Goal: Transaction & Acquisition: Purchase product/service

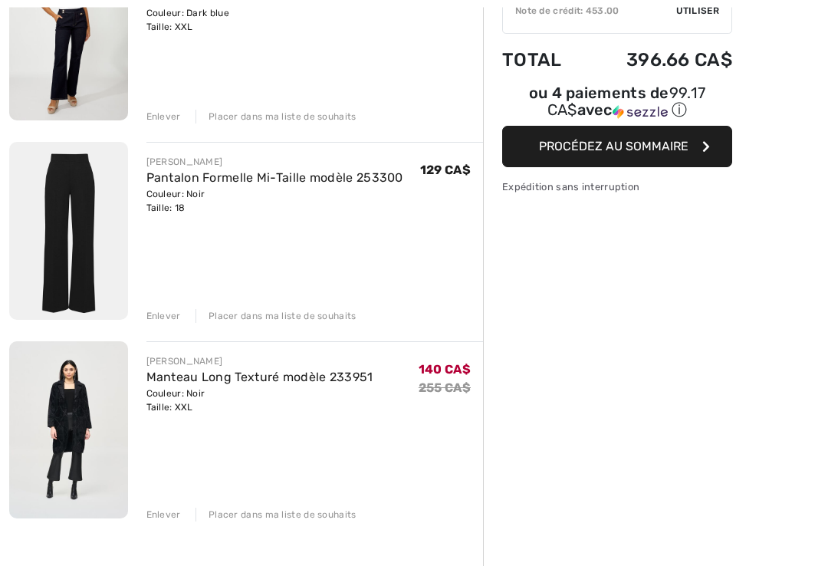
scroll to position [258, 0]
click at [88, 412] on img at bounding box center [68, 430] width 119 height 178
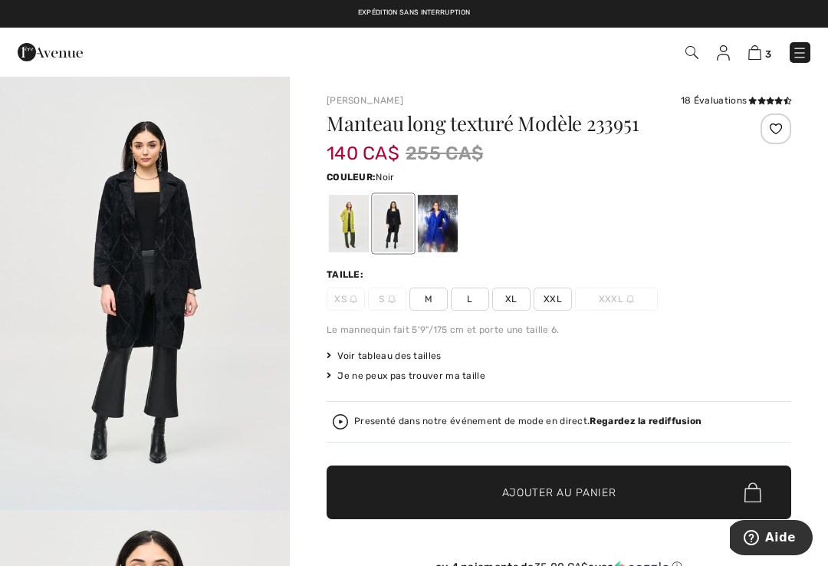
click at [161, 312] on img "1 / 4" at bounding box center [145, 292] width 290 height 435
click at [759, 48] on img at bounding box center [754, 52] width 13 height 15
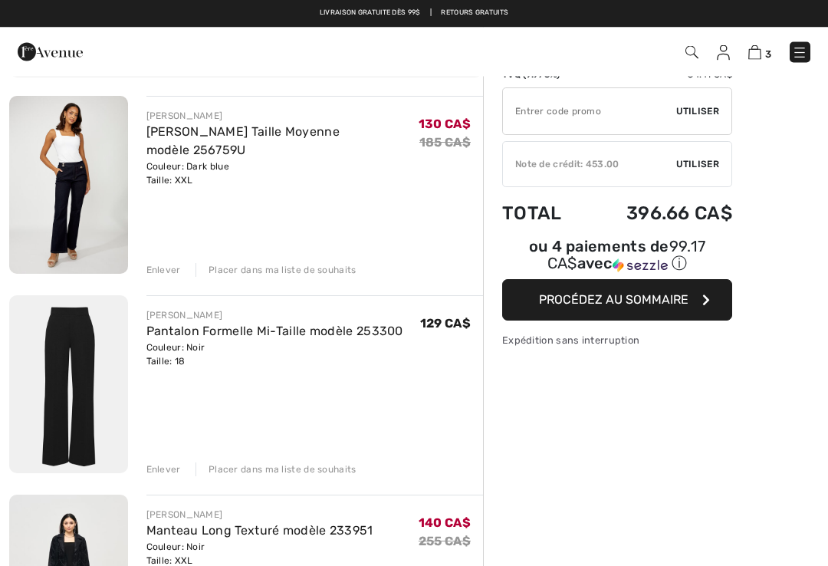
scroll to position [105, 0]
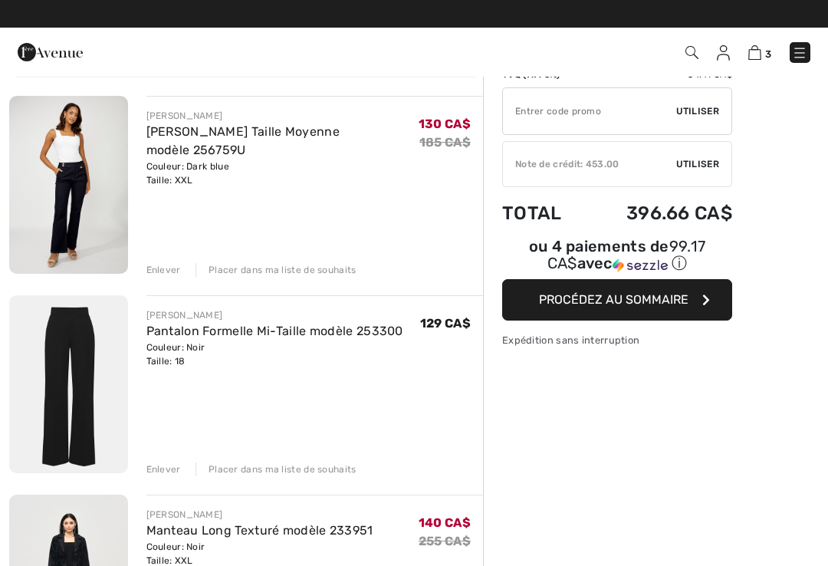
click at [154, 475] on div "Enlever" at bounding box center [163, 469] width 35 height 14
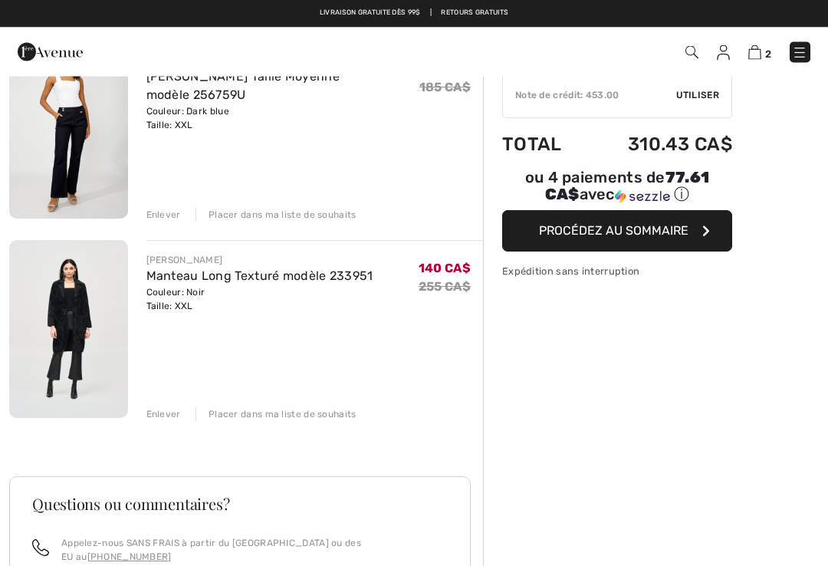
scroll to position [160, 0]
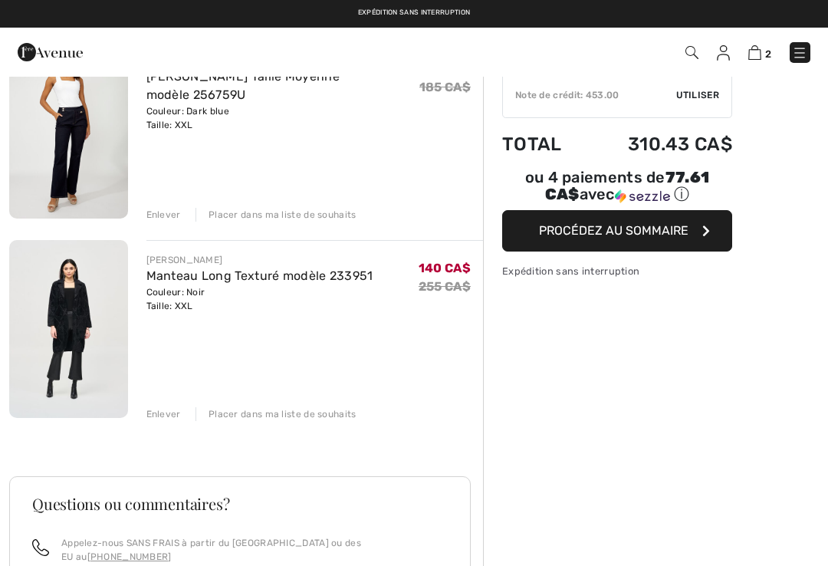
click at [74, 325] on img at bounding box center [68, 329] width 119 height 178
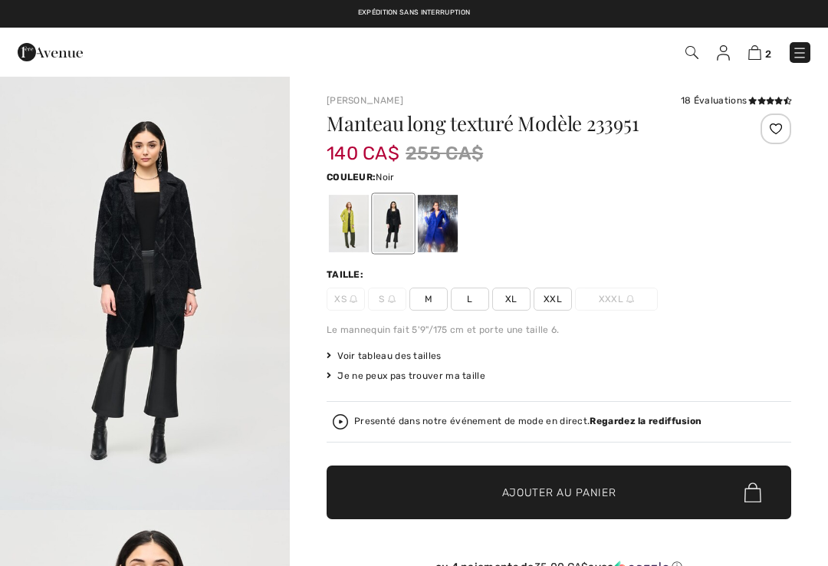
checkbox input "true"
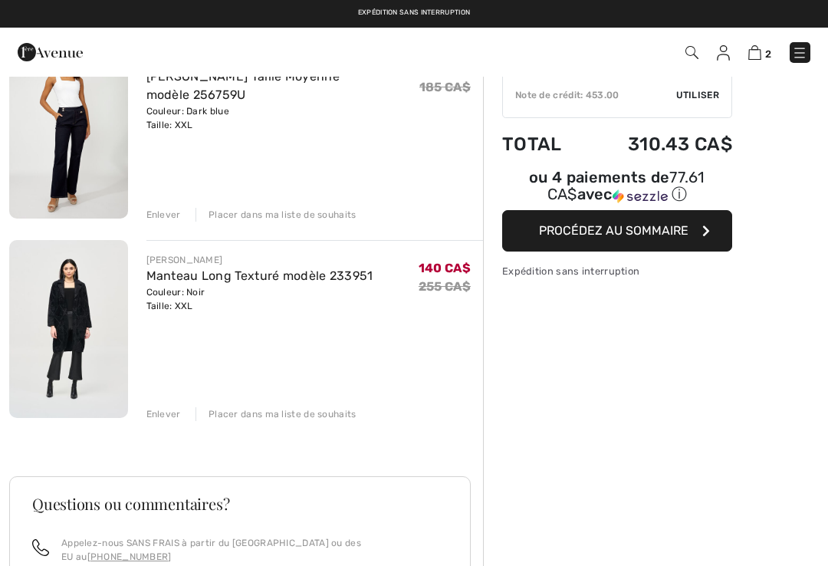
click at [167, 421] on div "FRANK LYMAN Jean Évasé Taille Moyenne modèle 256759U Couleur: Dark blue Taille:…" at bounding box center [246, 455] width 474 height 828
click at [160, 423] on div "FRANK LYMAN Jean Évasé Taille Moyenne modèle 256759U Couleur: Dark blue Taille:…" at bounding box center [246, 455] width 474 height 828
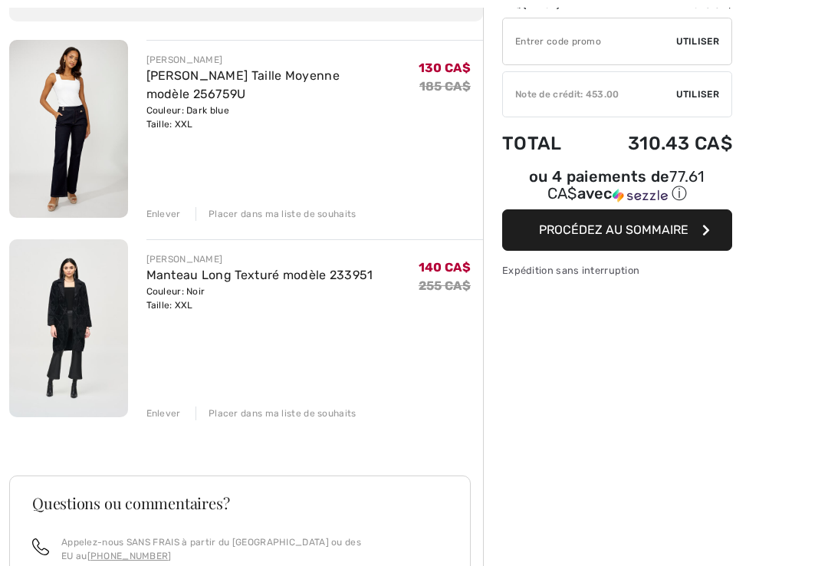
scroll to position [161, 0]
click at [163, 416] on div "Enlever" at bounding box center [163, 413] width 35 height 14
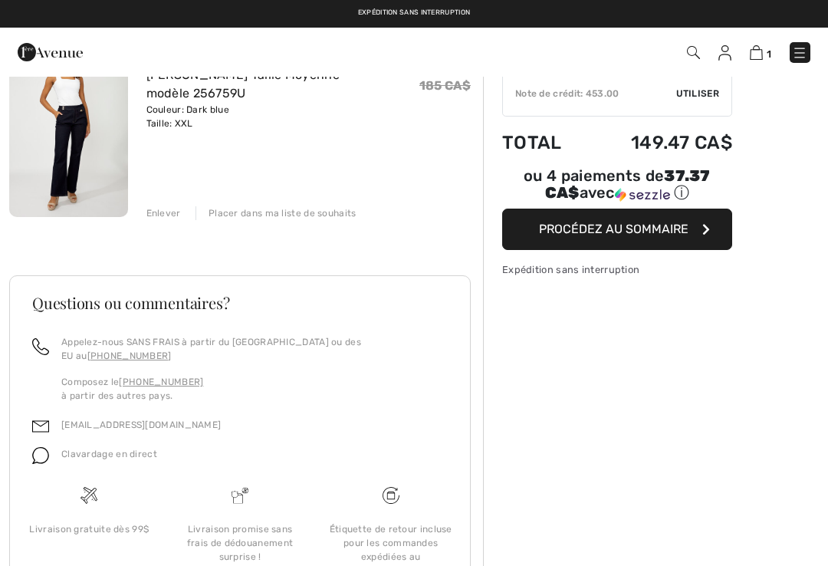
scroll to position [0, 0]
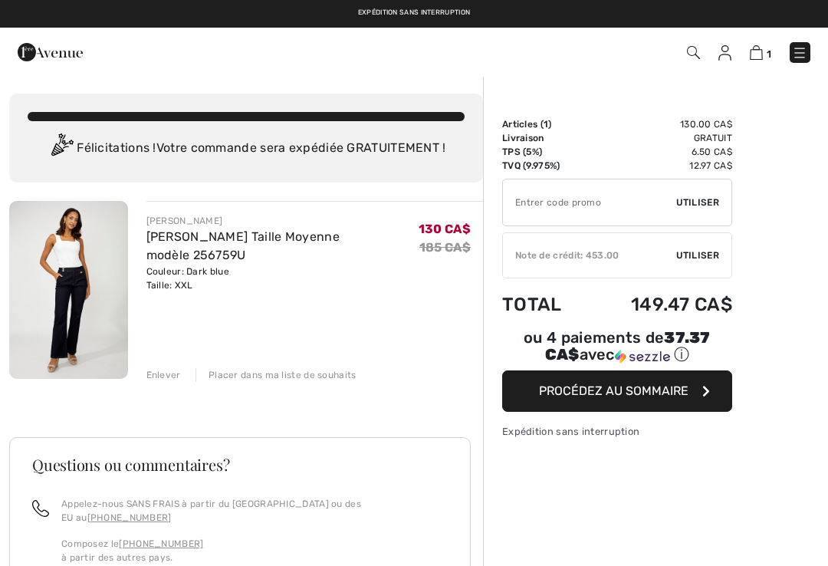
click at [803, 53] on img at bounding box center [799, 52] width 15 height 15
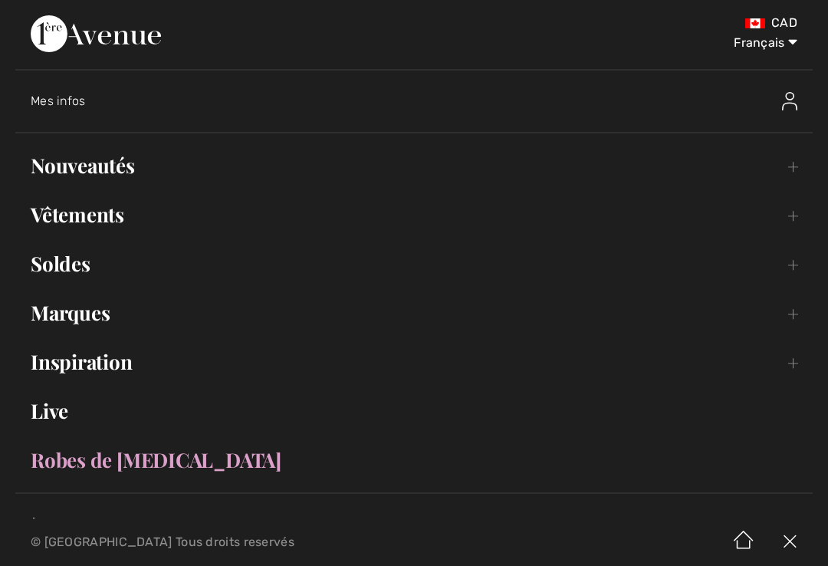
click at [125, 178] on link "Nouveautés Toggle submenu" at bounding box center [414, 166] width 798 height 34
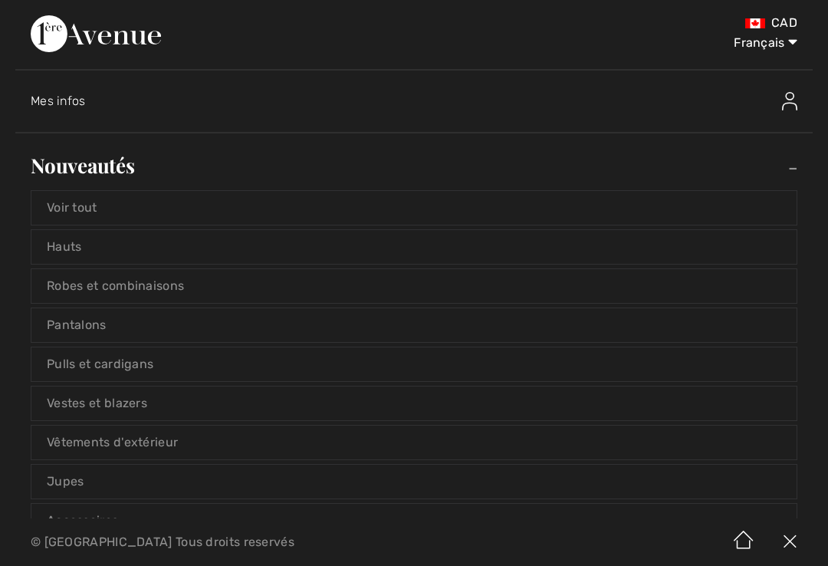
click at [303, 143] on div "CAD Français English Français Mes infos Salut, Carmen! 370 Points 453 CA$ = Cré…" at bounding box center [414, 259] width 828 height 518
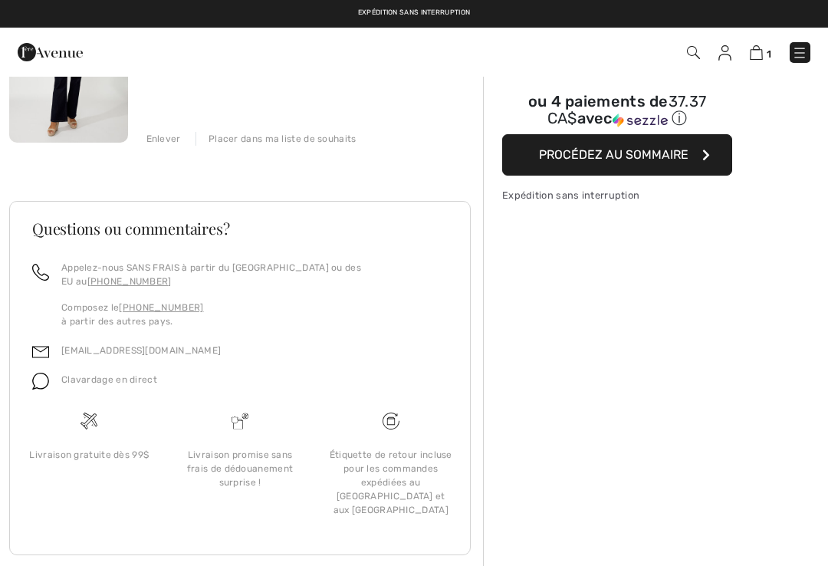
click at [162, 141] on div "Enlever" at bounding box center [163, 139] width 35 height 14
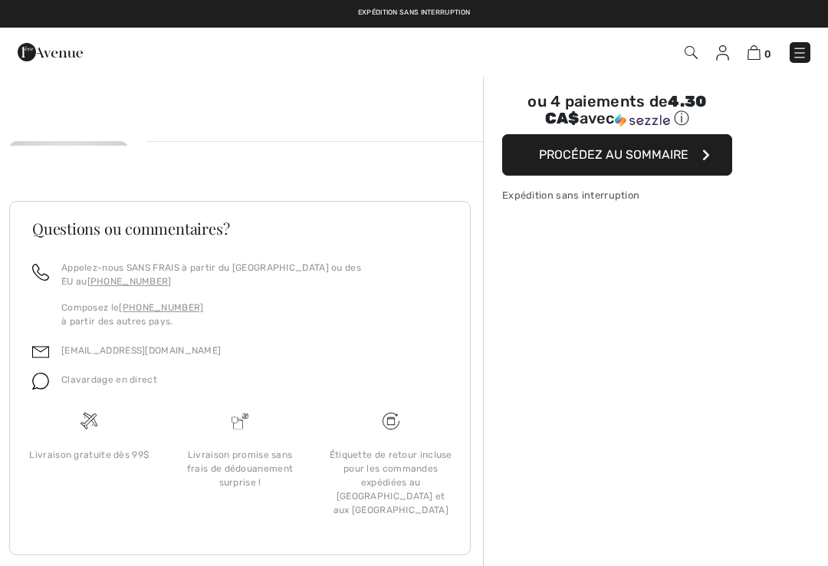
scroll to position [195, 0]
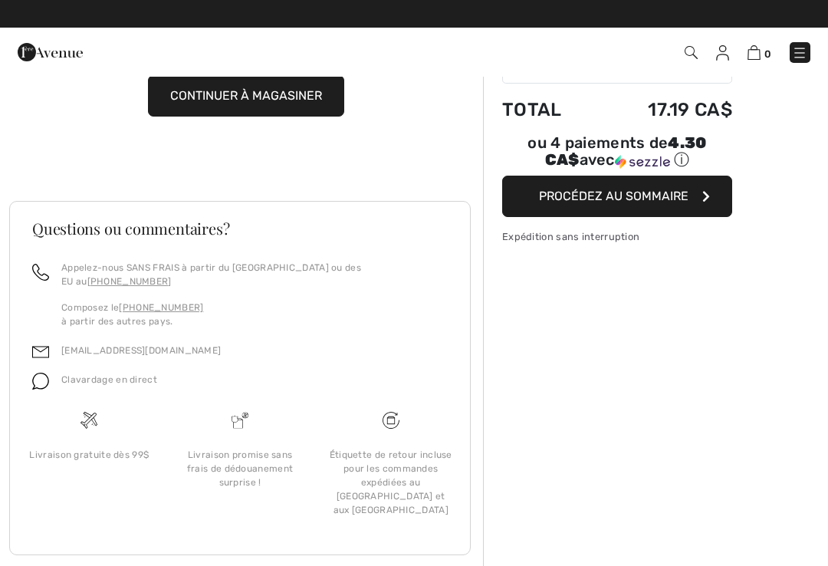
click at [797, 55] on img at bounding box center [799, 52] width 15 height 15
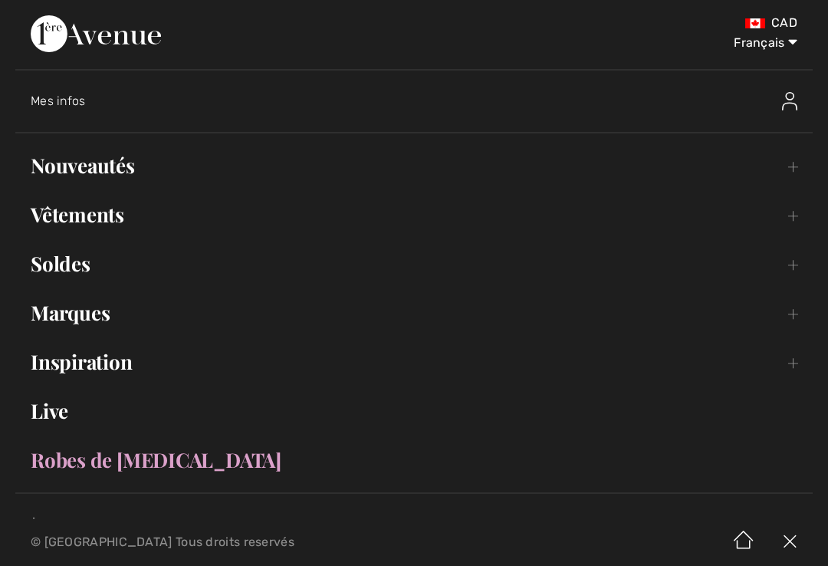
click at [110, 219] on link "Vêtements Toggle submenu" at bounding box center [414, 215] width 798 height 34
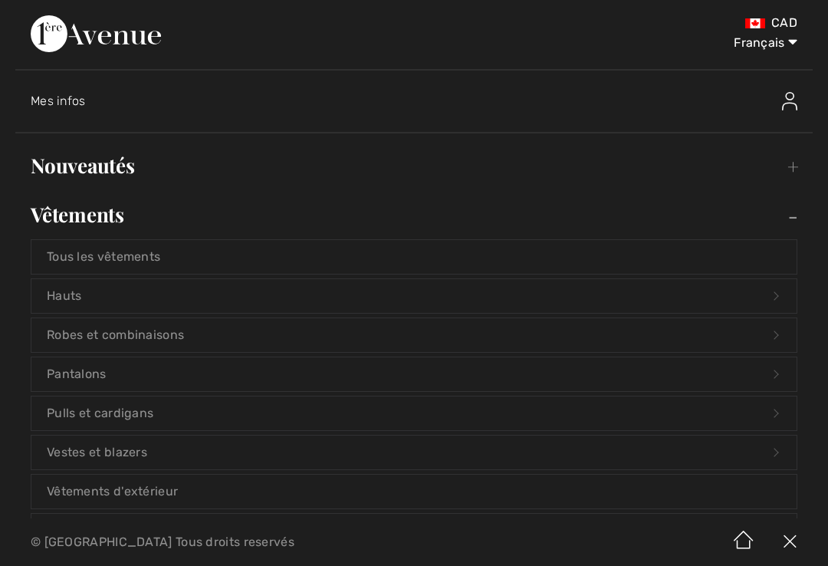
click at [146, 493] on link "Vêtements d'extérieur" at bounding box center [413, 492] width 765 height 34
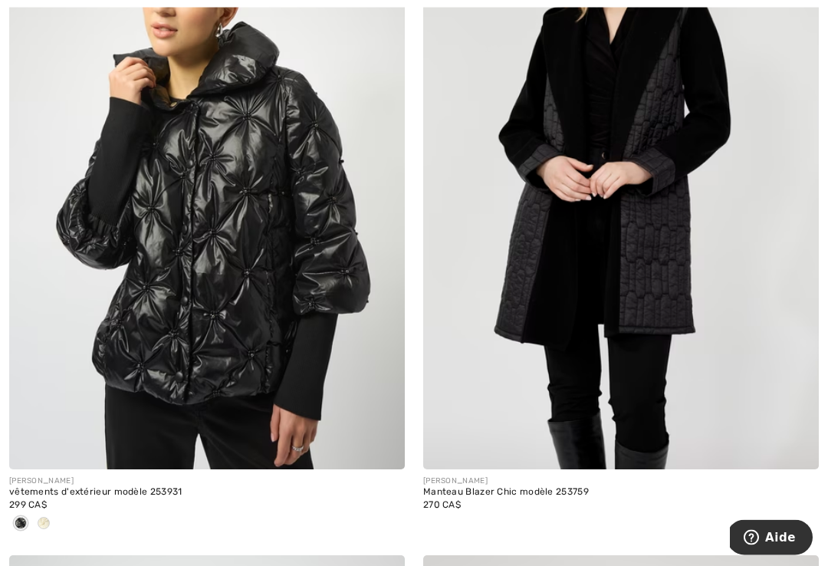
scroll to position [2311, 0]
click at [43, 528] on div at bounding box center [43, 524] width 23 height 25
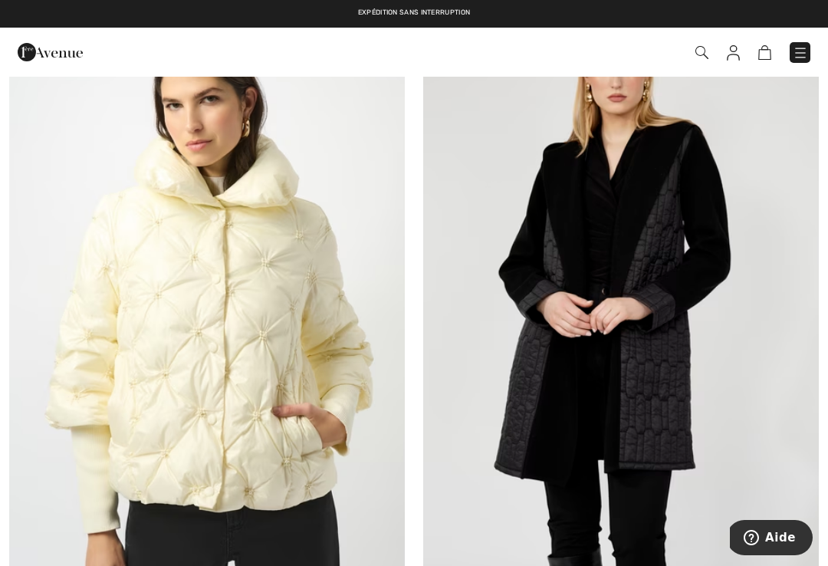
scroll to position [2174, 0]
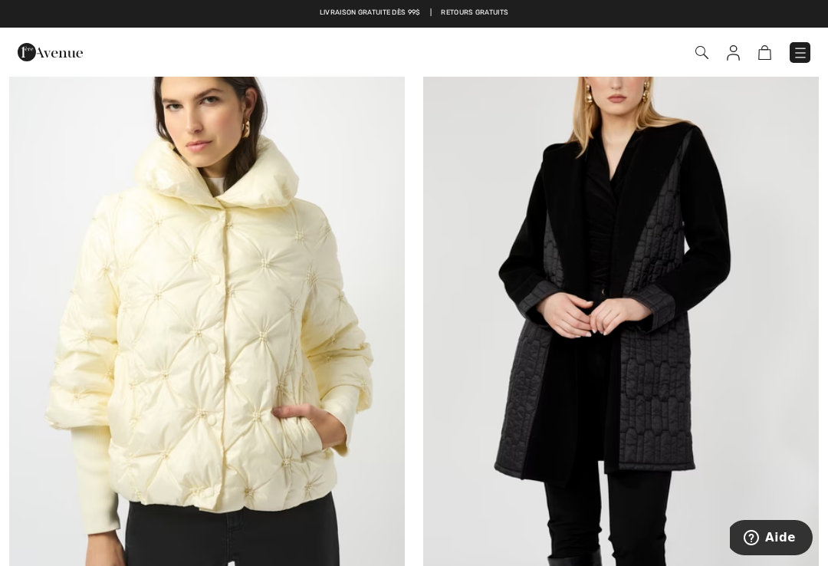
click at [655, 413] on img at bounding box center [621, 309] width 396 height 594
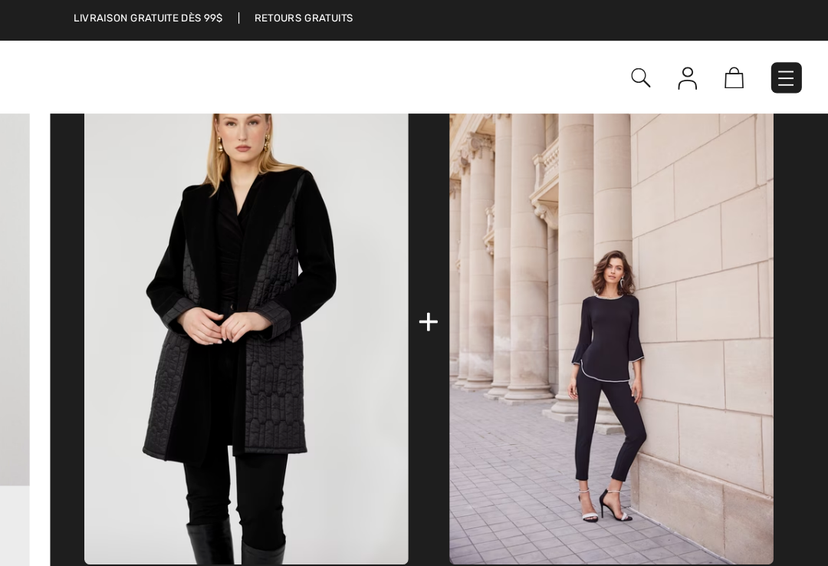
scroll to position [617, 0]
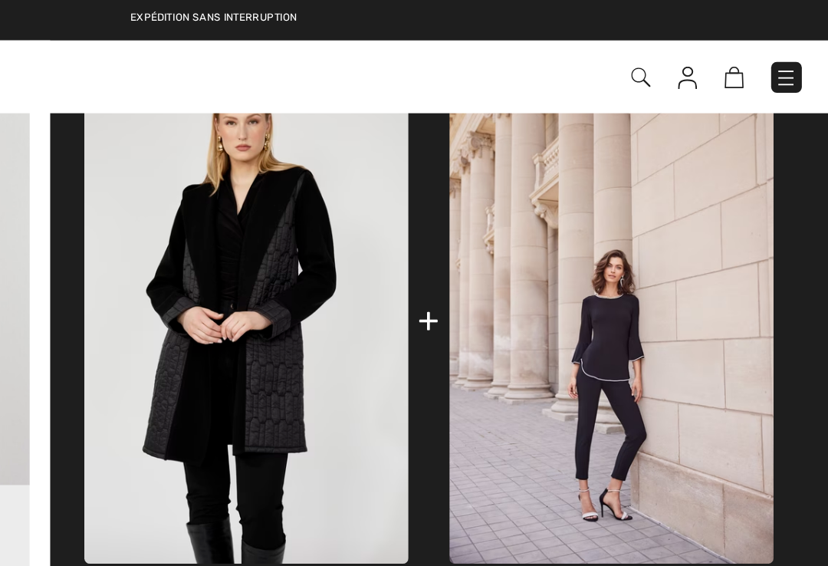
click at [327, 277] on img at bounding box center [436, 216] width 219 height 328
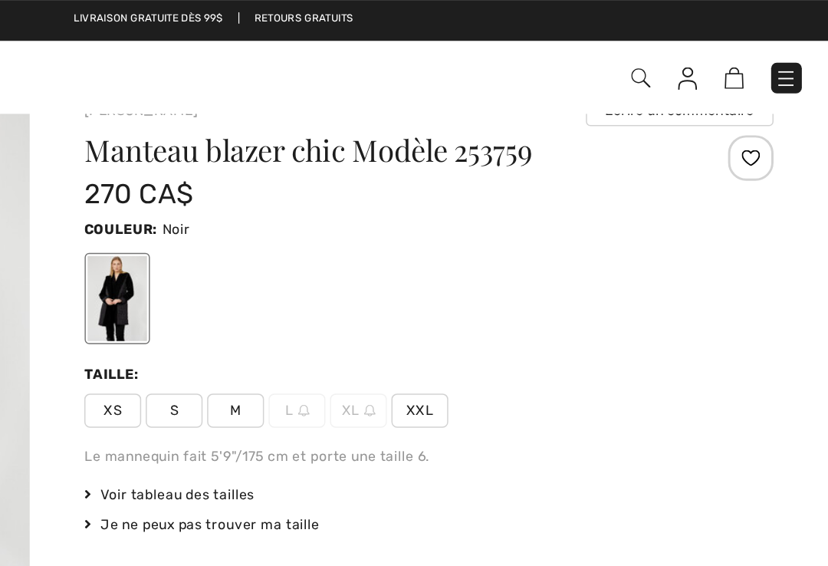
scroll to position [0, 0]
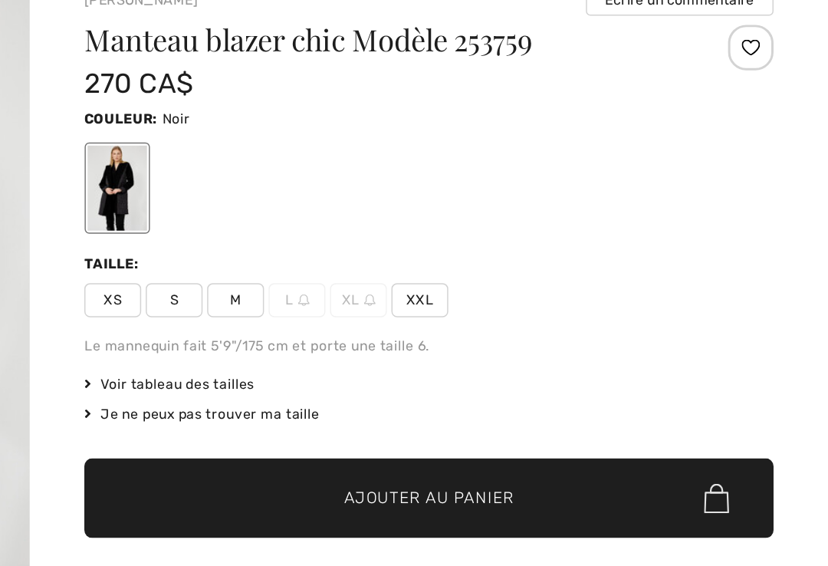
click at [534, 295] on span "XXL" at bounding box center [553, 306] width 38 height 23
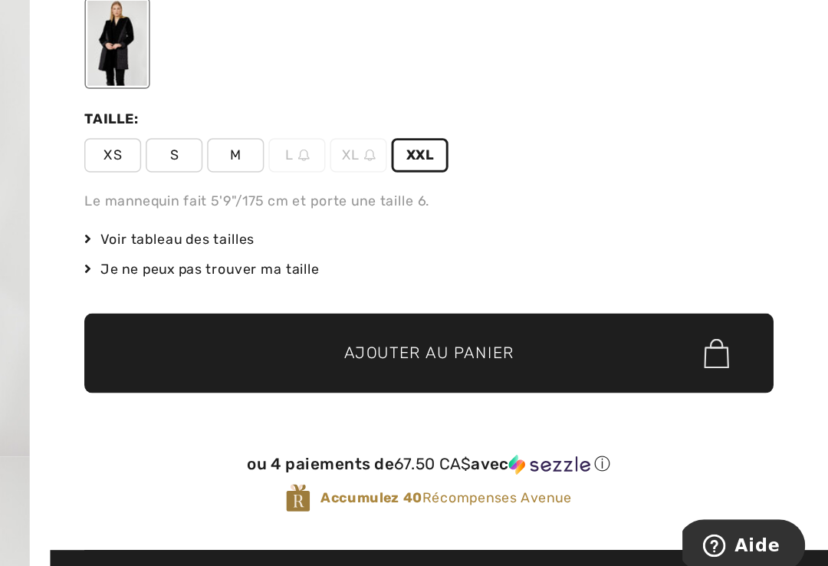
click at [502, 400] on span "Ajouter au panier" at bounding box center [559, 408] width 114 height 16
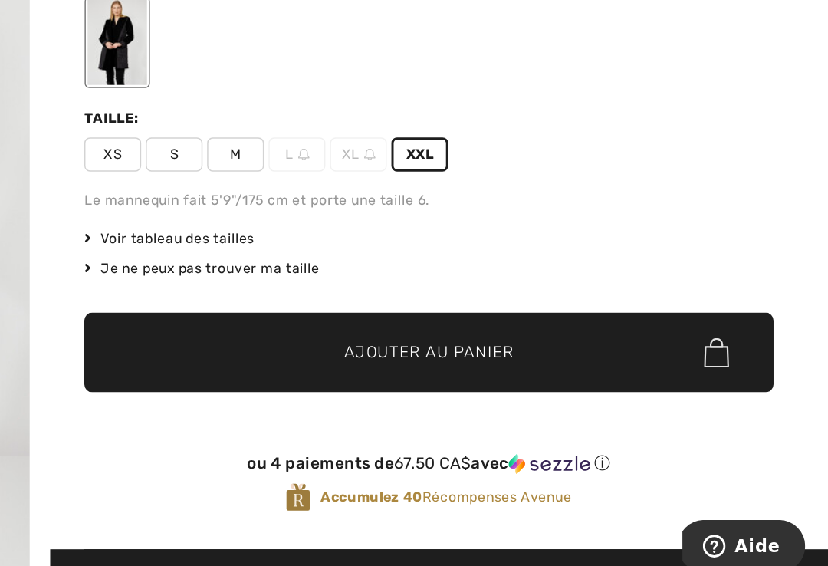
scroll to position [32, 0]
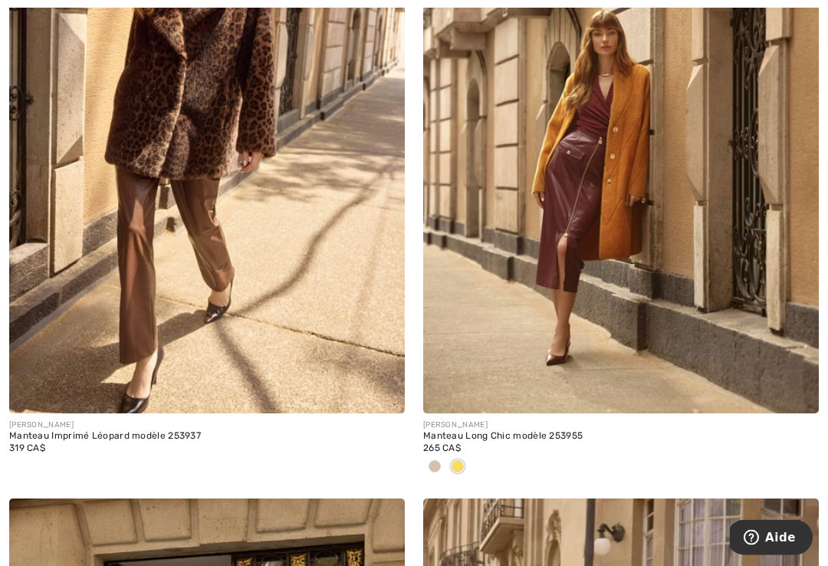
scroll to position [5870, 0]
click at [602, 292] on img at bounding box center [621, 117] width 396 height 594
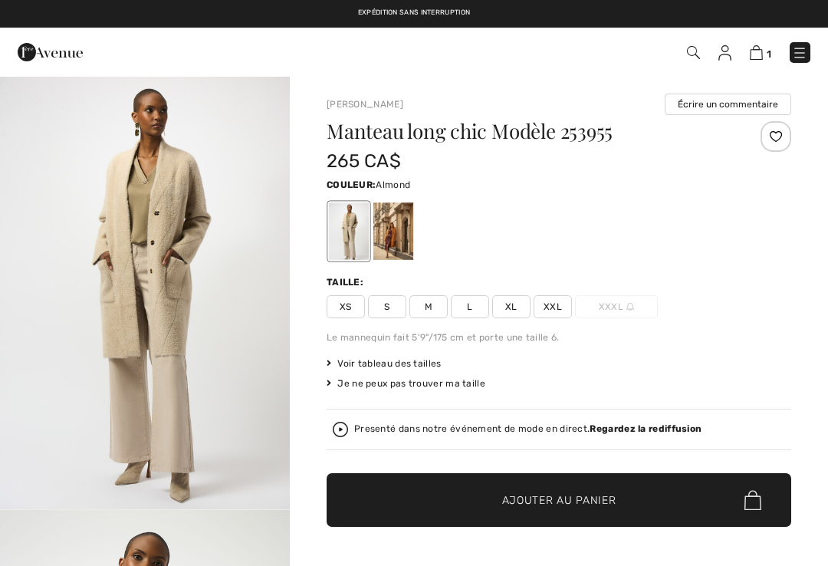
checkbox input "true"
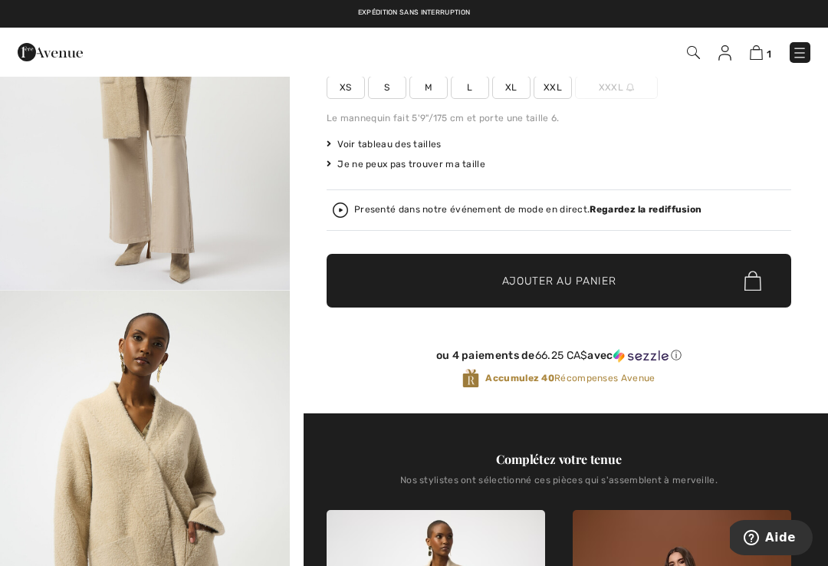
scroll to position [220, 0]
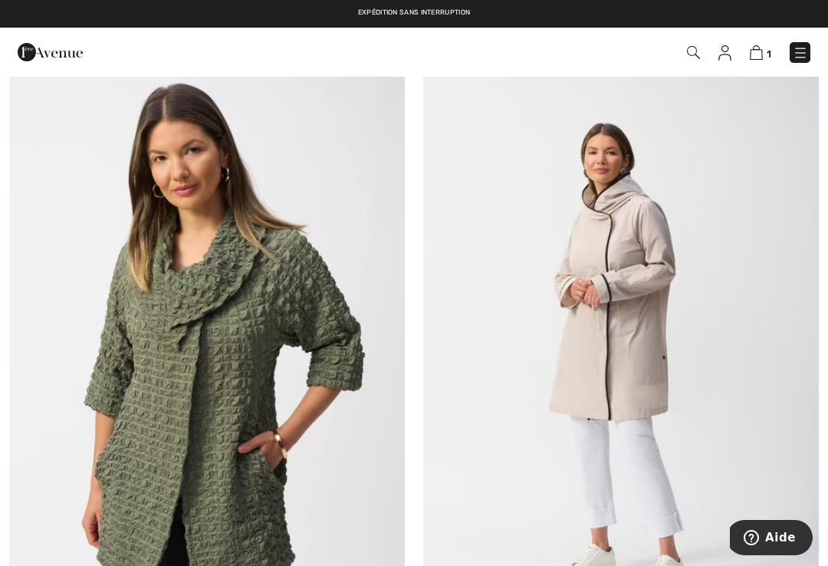
scroll to position [8465, 0]
click at [643, 373] on img at bounding box center [621, 360] width 396 height 594
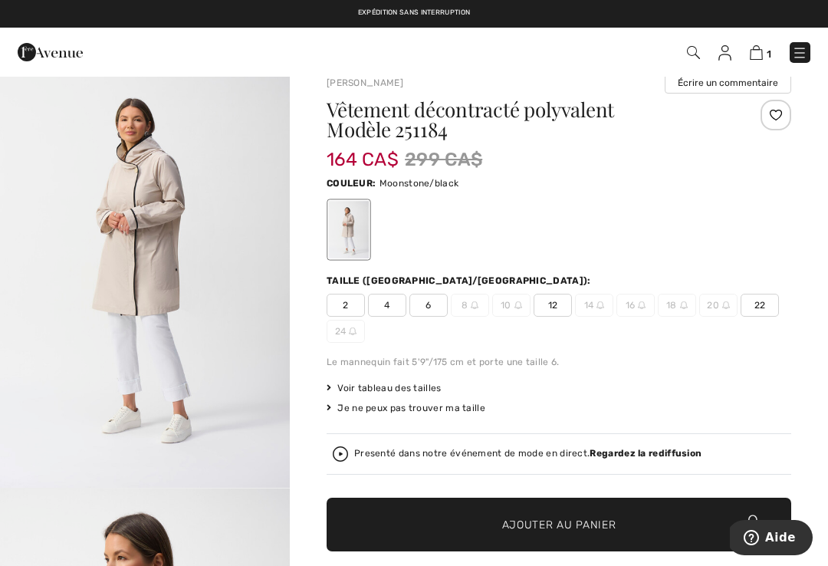
scroll to position [22, 0]
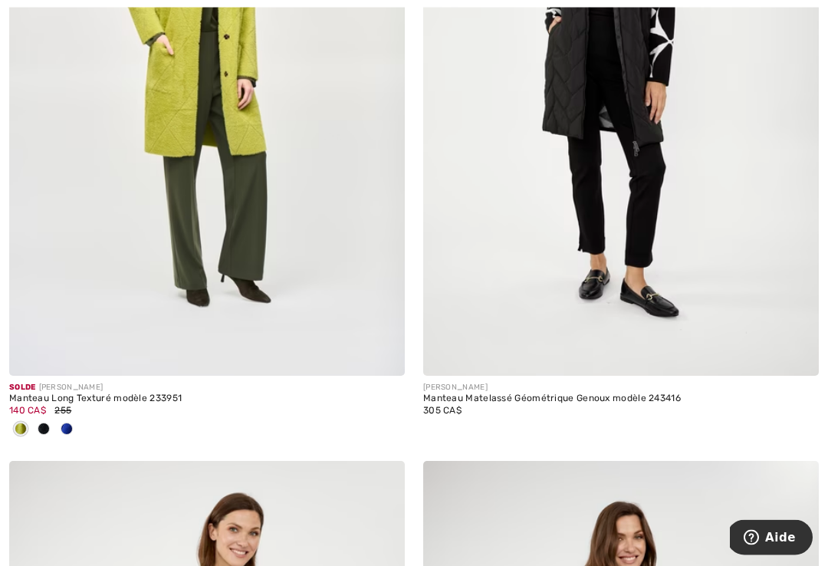
scroll to position [10104, 0]
click at [70, 426] on div at bounding box center [66, 429] width 23 height 25
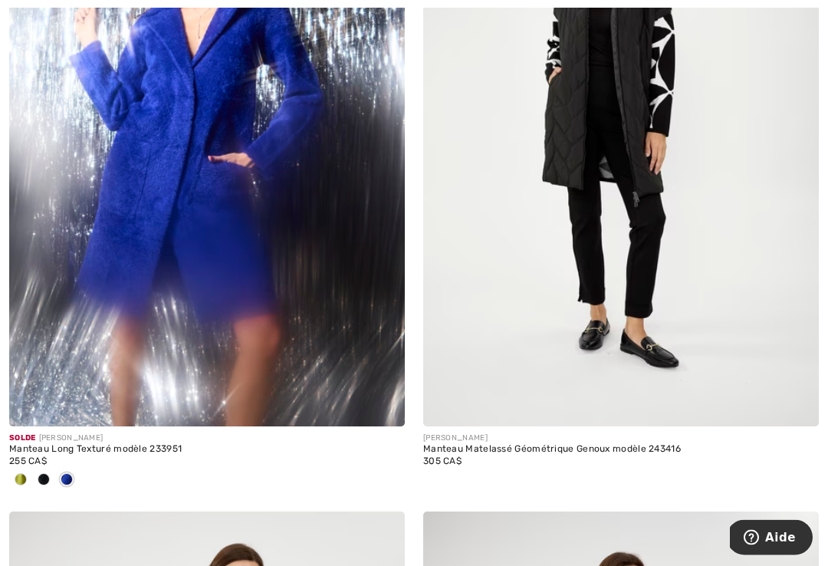
scroll to position [10054, 0]
click at [44, 474] on span at bounding box center [44, 479] width 12 height 12
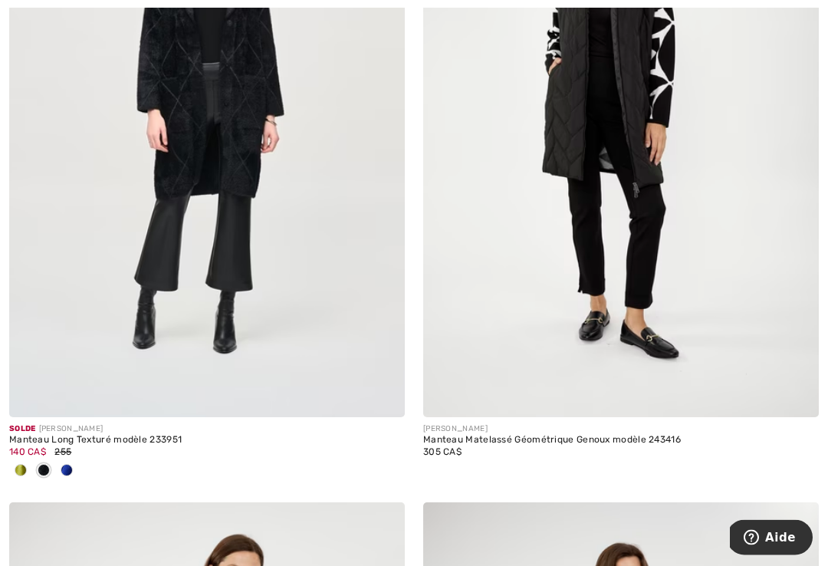
scroll to position [10063, 0]
click at [219, 223] on img at bounding box center [207, 121] width 396 height 594
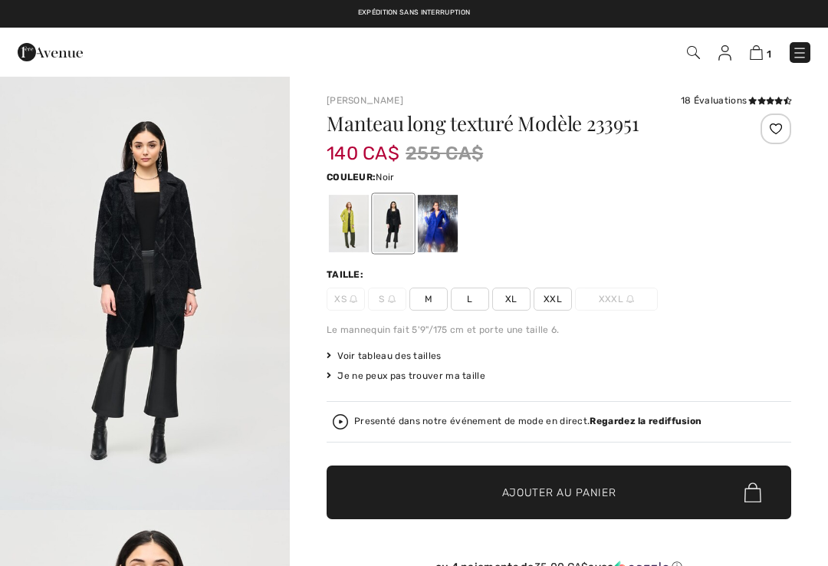
checkbox input "true"
click at [444, 212] on div at bounding box center [438, 224] width 40 height 58
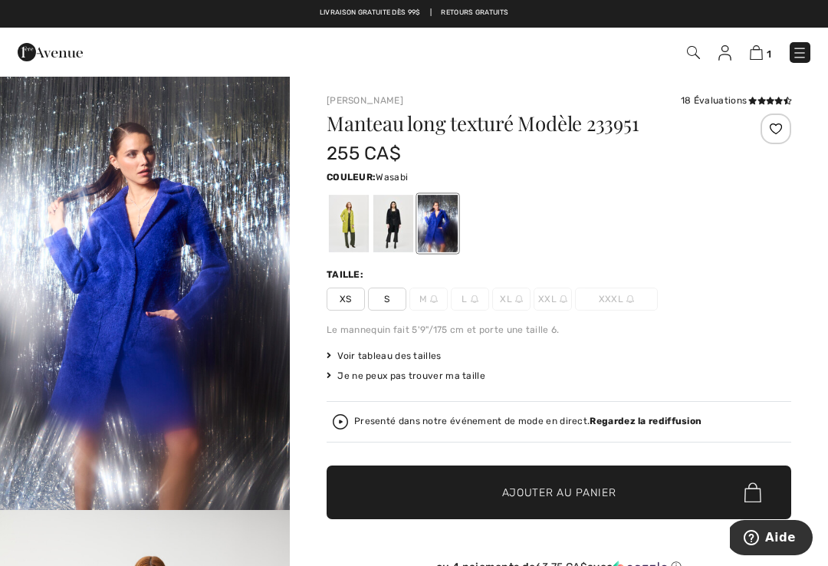
click at [346, 229] on div at bounding box center [349, 224] width 40 height 58
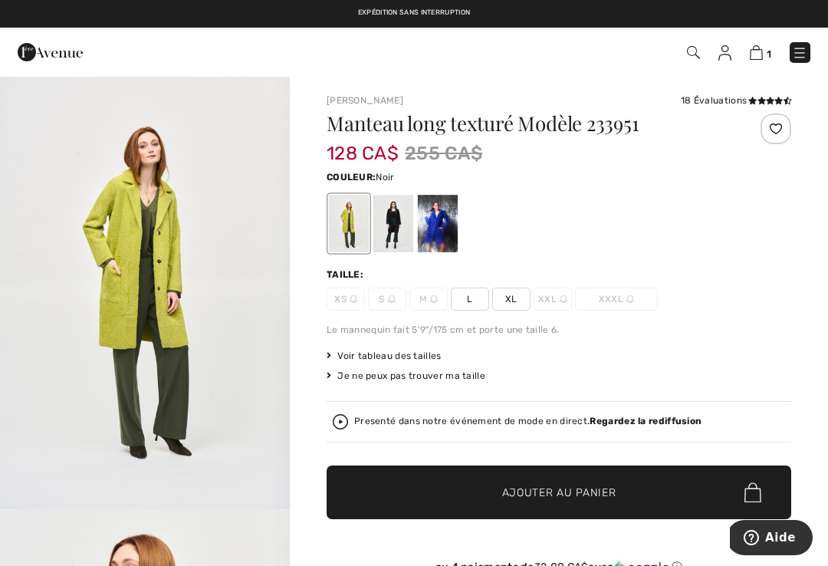
click at [390, 232] on div at bounding box center [393, 224] width 40 height 58
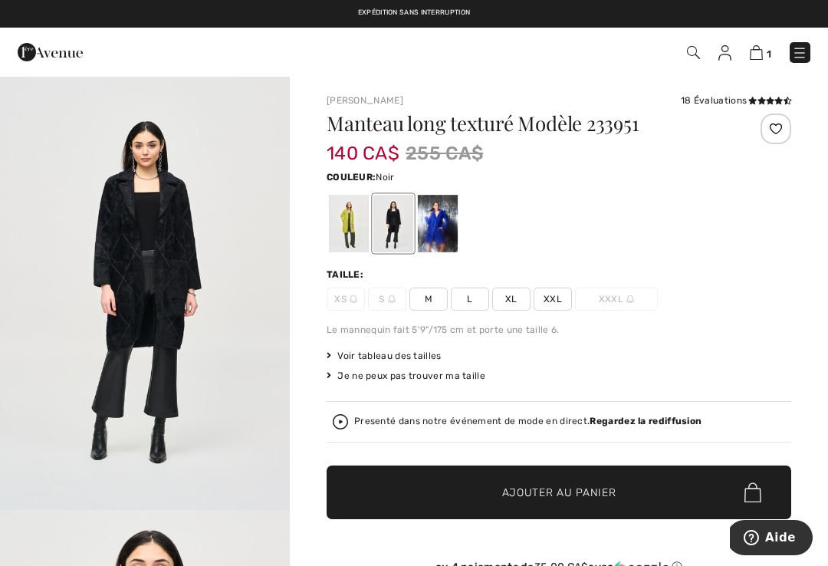
click at [604, 405] on div "Presenté dans notre événement de mode en direct. Regardez la rediffusion" at bounding box center [559, 421] width 465 height 41
click at [553, 295] on span "XXL" at bounding box center [553, 299] width 38 height 23
click at [554, 488] on span "Ajouter au panier" at bounding box center [559, 493] width 114 height 16
click at [564, 493] on span "Ajouter au panier" at bounding box center [559, 493] width 114 height 16
click at [758, 53] on img at bounding box center [754, 52] width 13 height 15
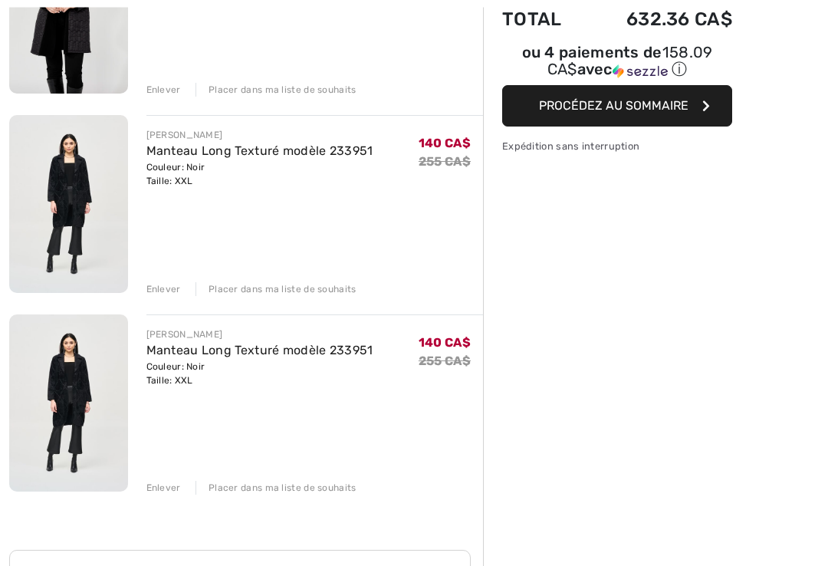
scroll to position [285, 0]
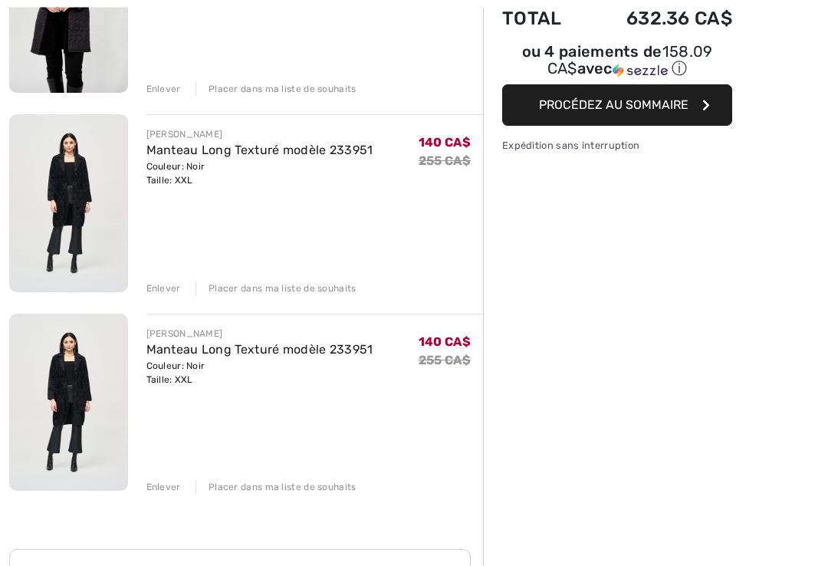
click at [163, 493] on div "Enlever" at bounding box center [163, 488] width 35 height 14
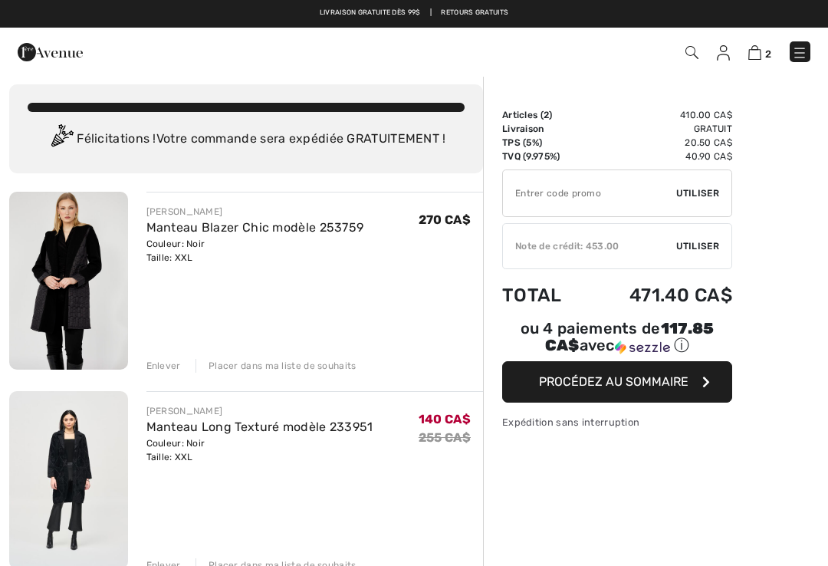
scroll to position [0, 0]
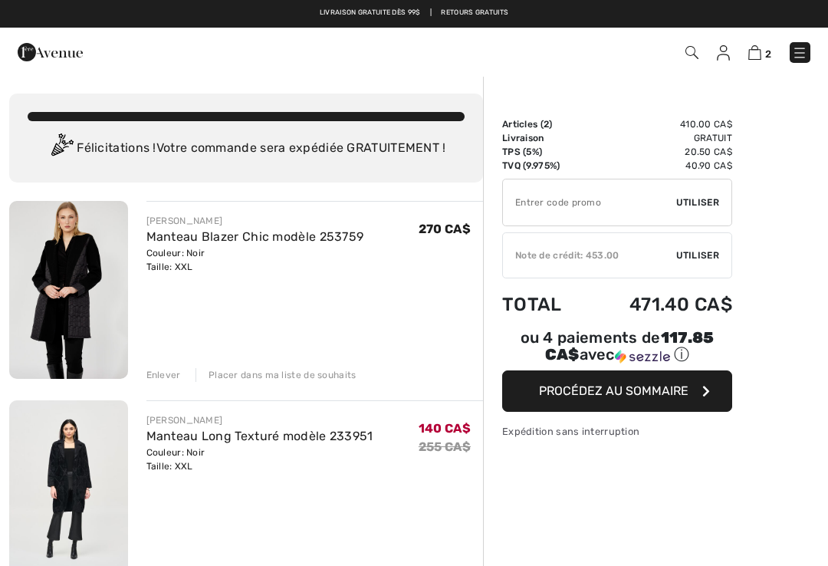
click at [760, 54] on img at bounding box center [754, 52] width 13 height 15
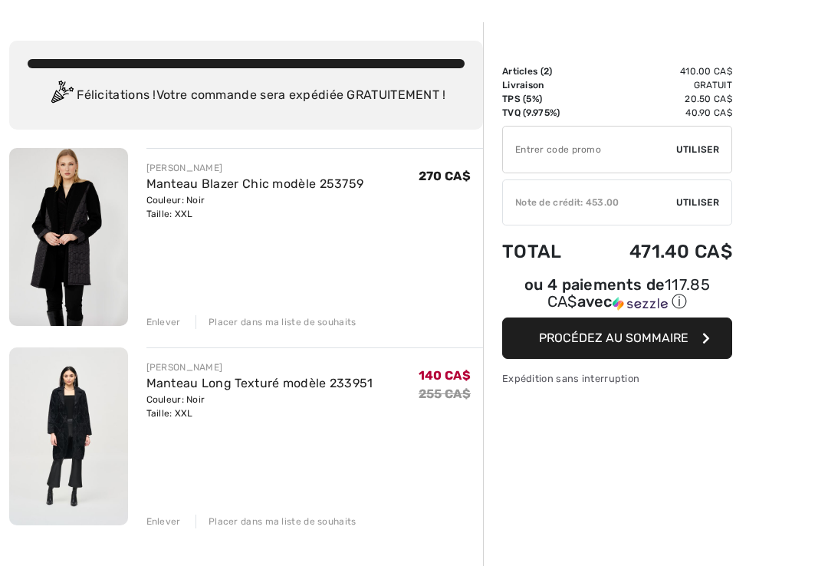
scroll to position [54, 0]
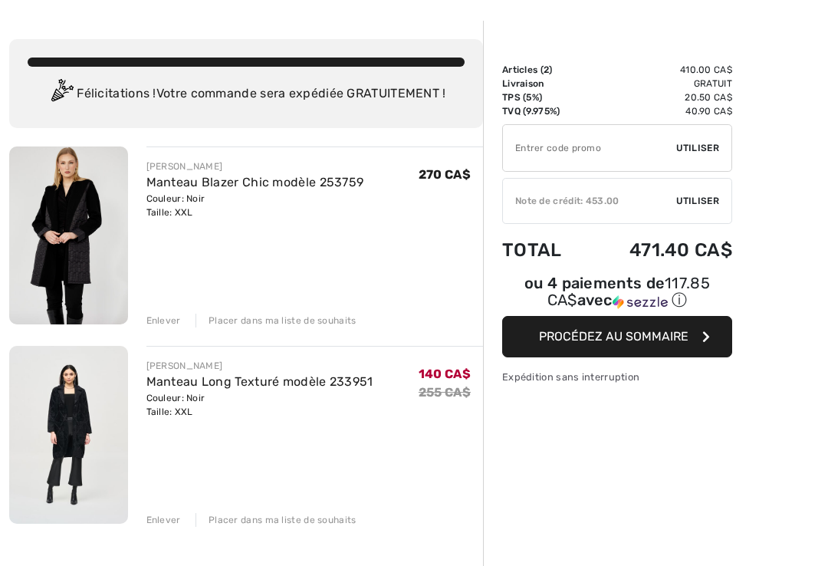
click at [169, 320] on div "Enlever" at bounding box center [163, 321] width 35 height 14
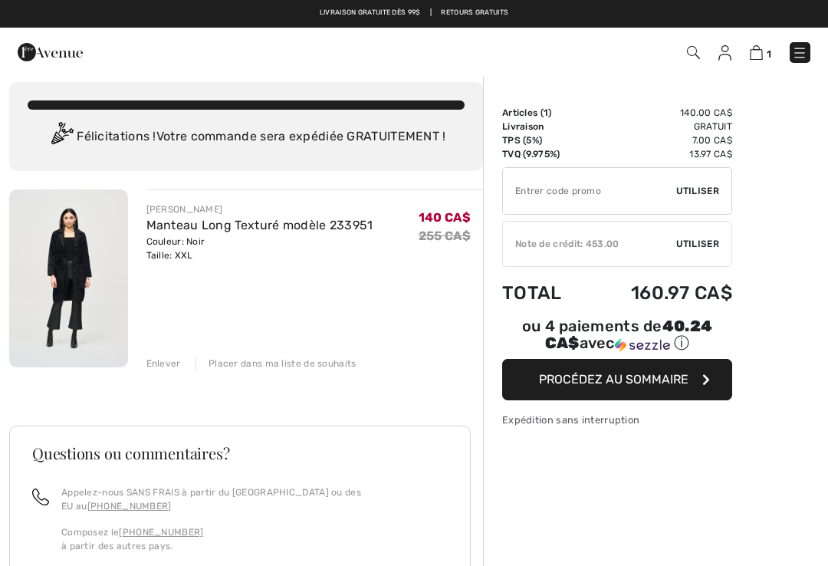
scroll to position [0, 0]
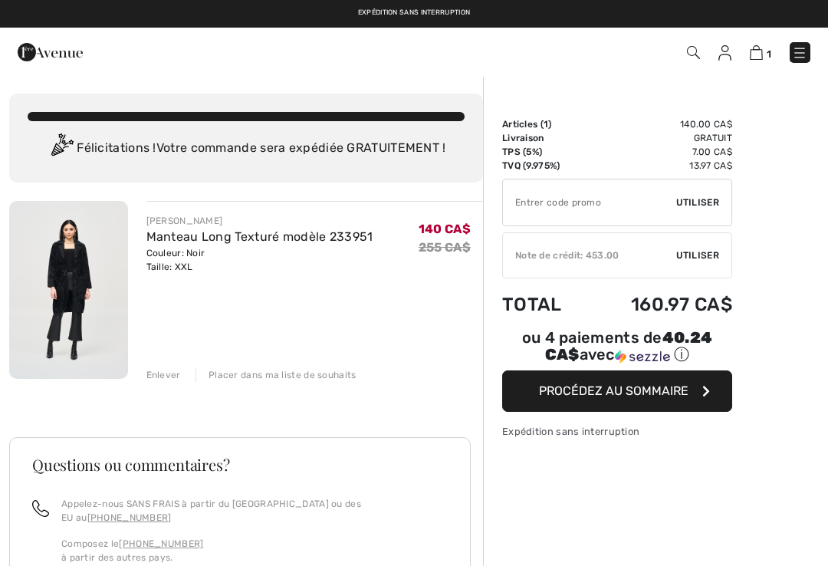
click at [800, 51] on img at bounding box center [799, 52] width 15 height 15
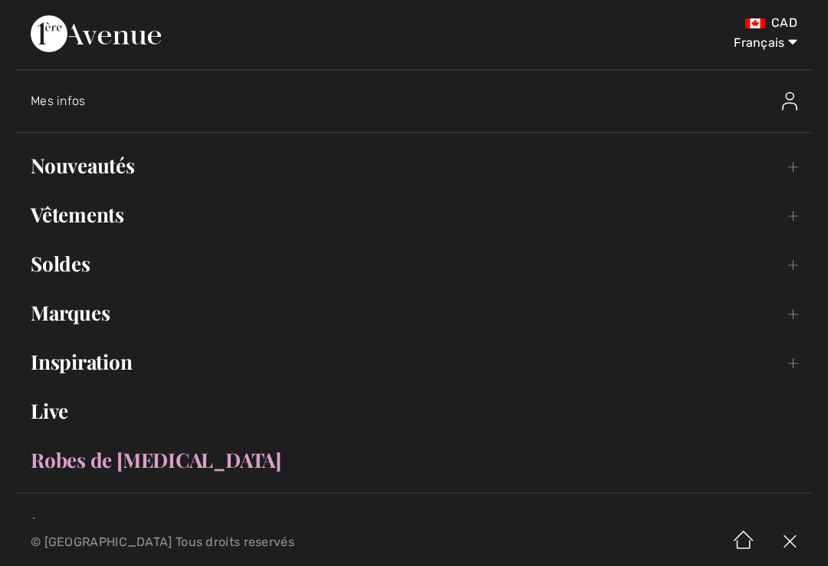
click at [107, 217] on link "Vêtements Toggle submenu" at bounding box center [414, 215] width 798 height 34
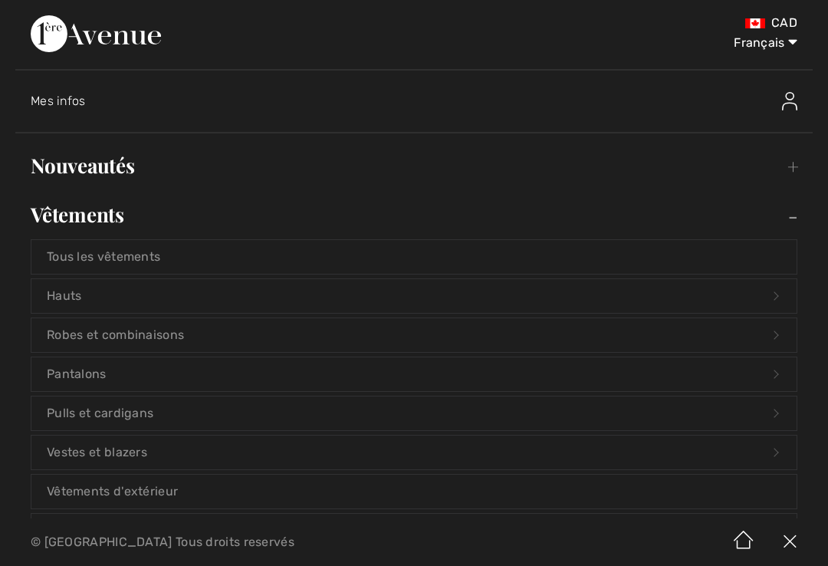
click at [95, 382] on link "Pantalons Open submenu" at bounding box center [413, 374] width 765 height 34
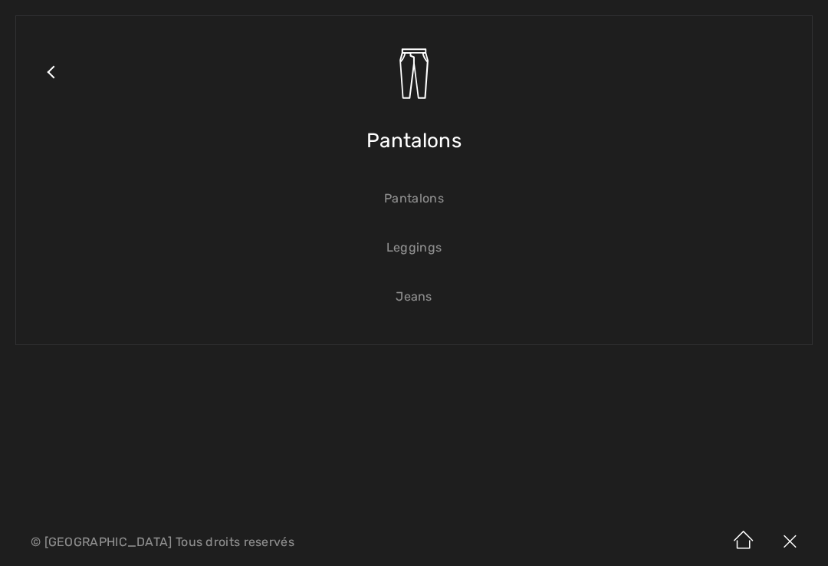
click at [426, 303] on link "Jeans" at bounding box center [413, 297] width 765 height 34
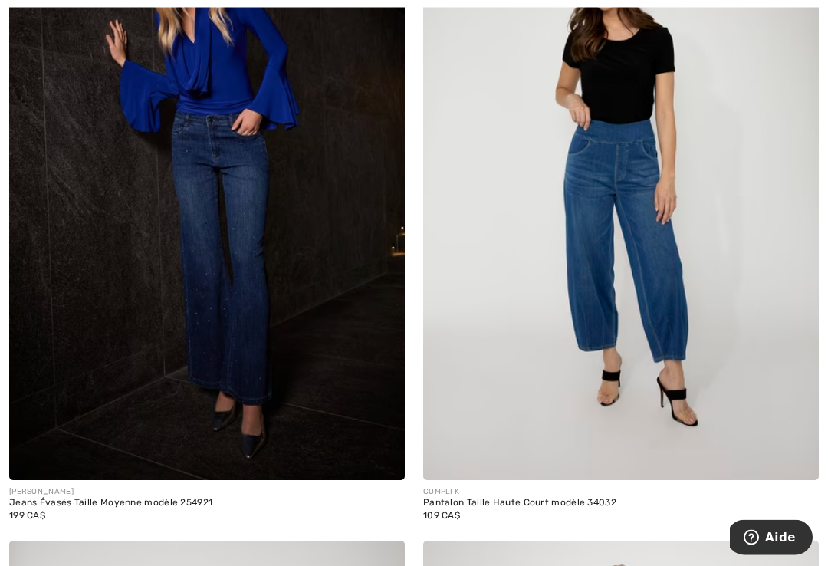
scroll to position [4386, 0]
click at [261, 360] on img at bounding box center [207, 184] width 396 height 594
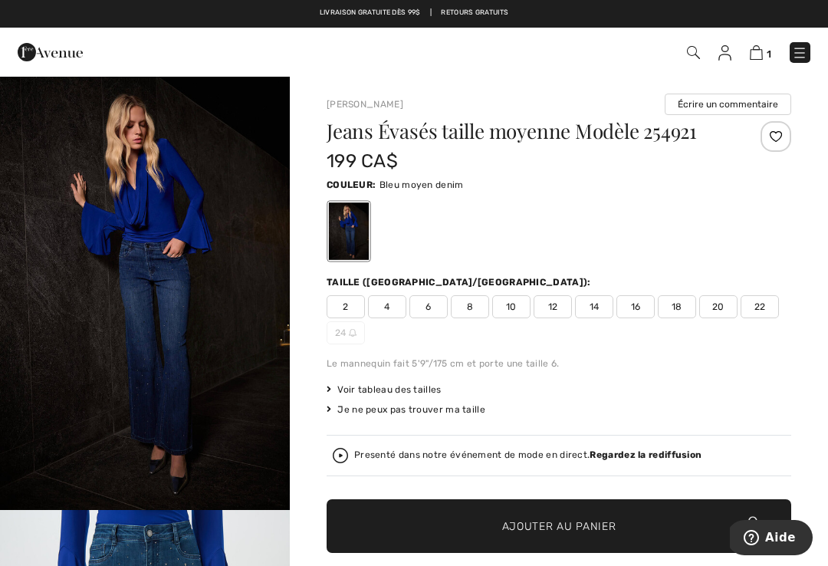
click at [673, 307] on span "18" at bounding box center [677, 306] width 38 height 23
click at [550, 524] on span "Ajouter au panier" at bounding box center [559, 526] width 114 height 16
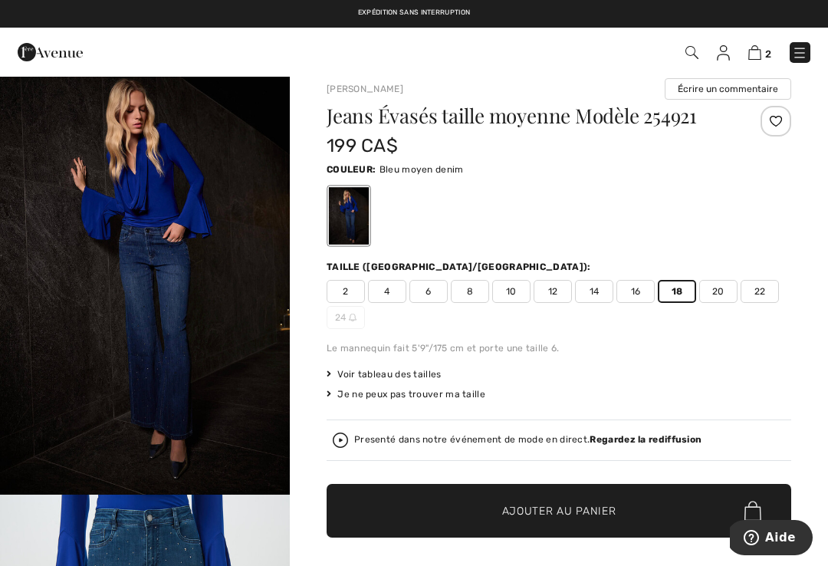
scroll to position [18, 0]
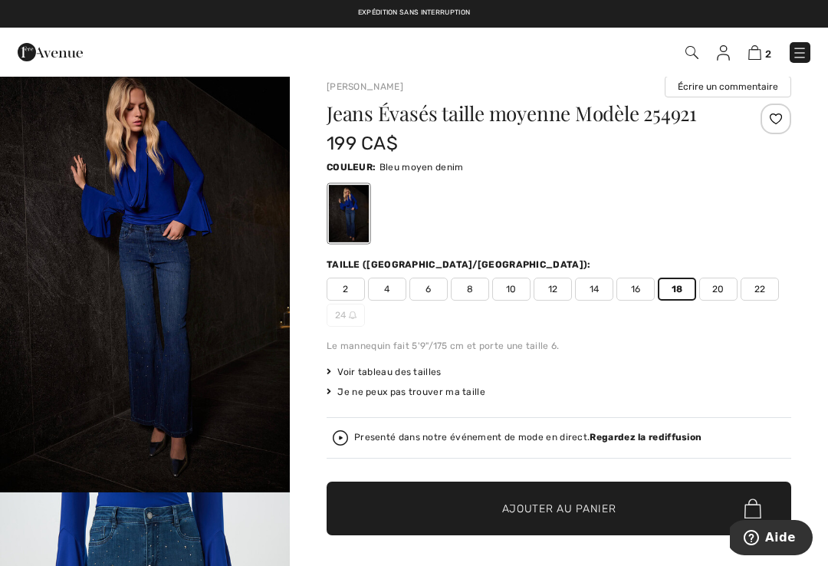
click at [761, 57] on img at bounding box center [754, 52] width 13 height 15
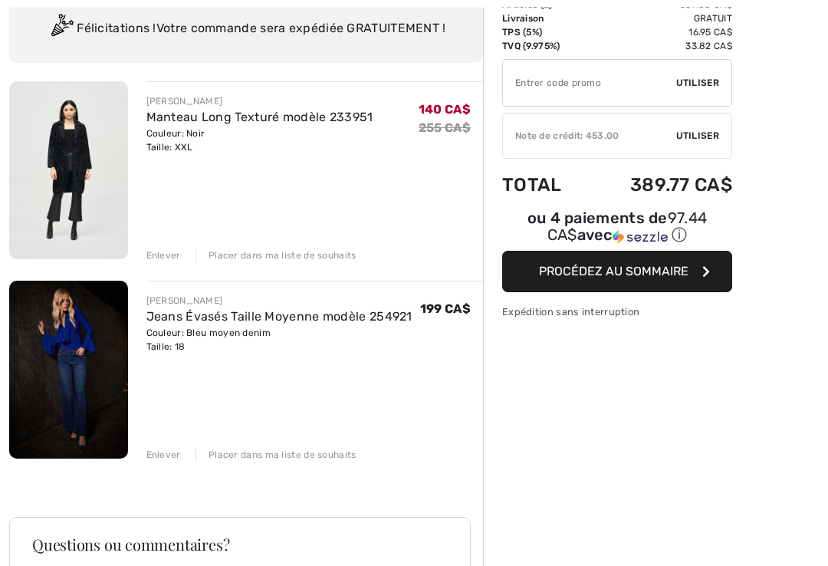
scroll to position [120, 0]
click at [167, 456] on div "Enlever" at bounding box center [163, 455] width 35 height 14
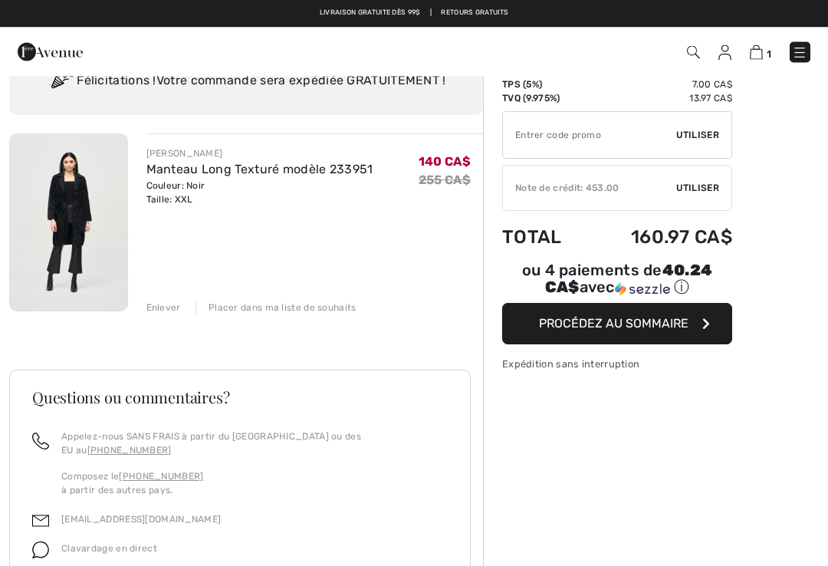
scroll to position [0, 0]
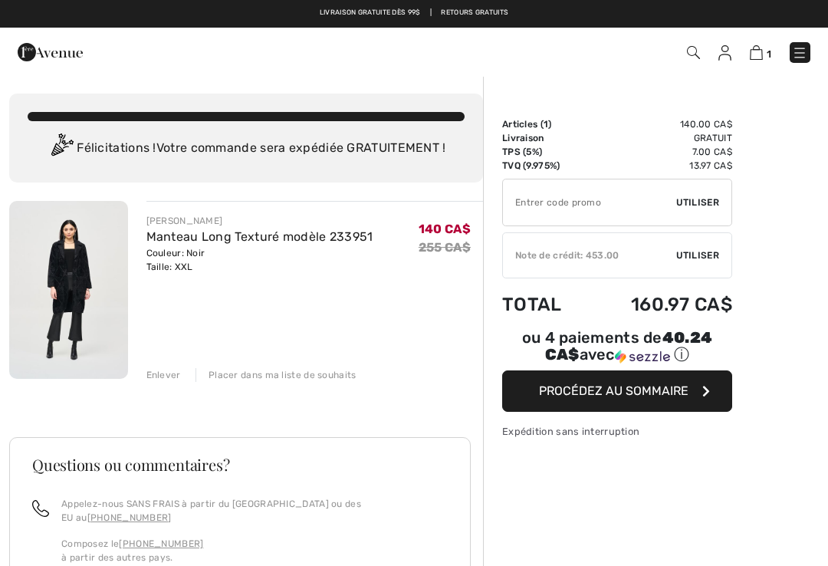
click at [798, 58] on img at bounding box center [799, 52] width 15 height 15
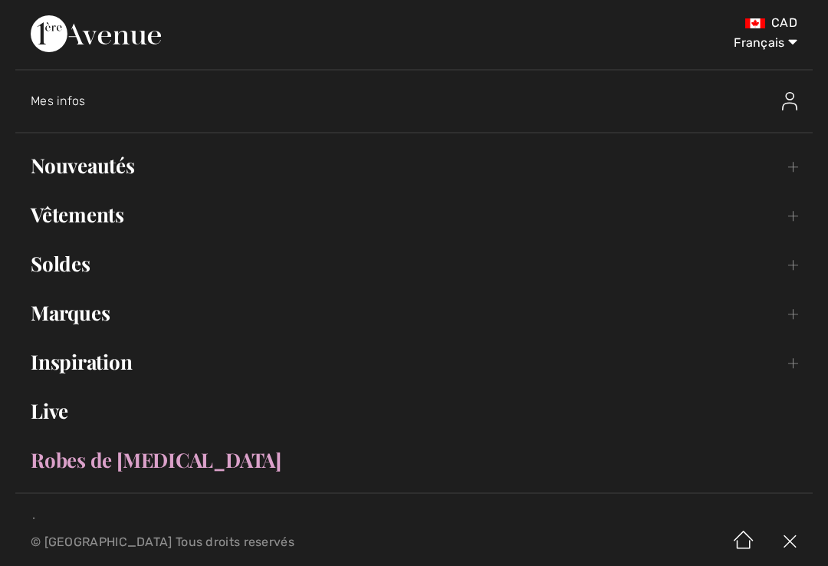
click at [113, 226] on link "Vêtements Toggle submenu" at bounding box center [414, 215] width 798 height 34
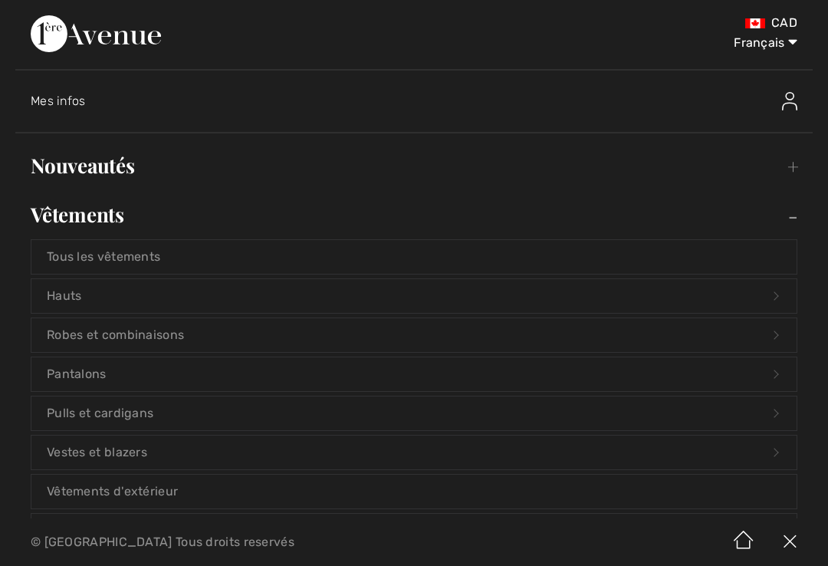
click at [94, 381] on link "Pantalons Open submenu" at bounding box center [413, 374] width 765 height 34
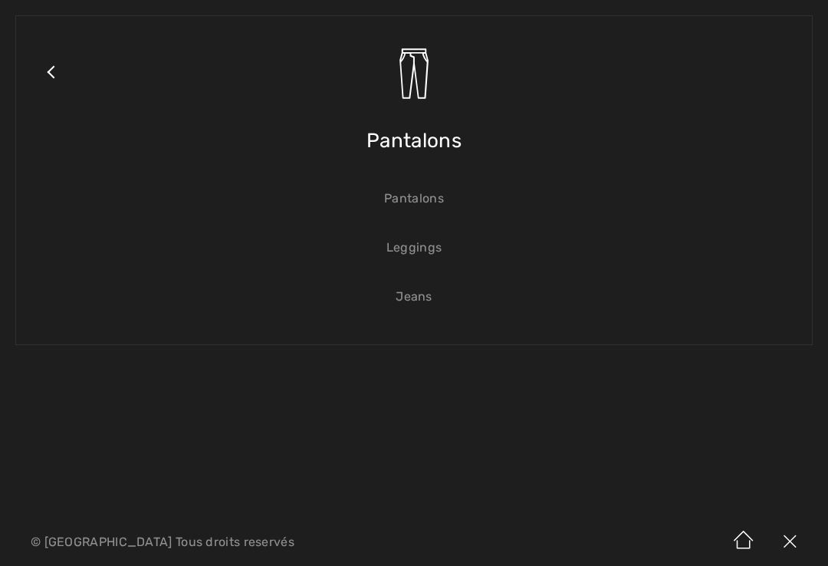
click at [423, 311] on link "Jeans" at bounding box center [413, 297] width 765 height 34
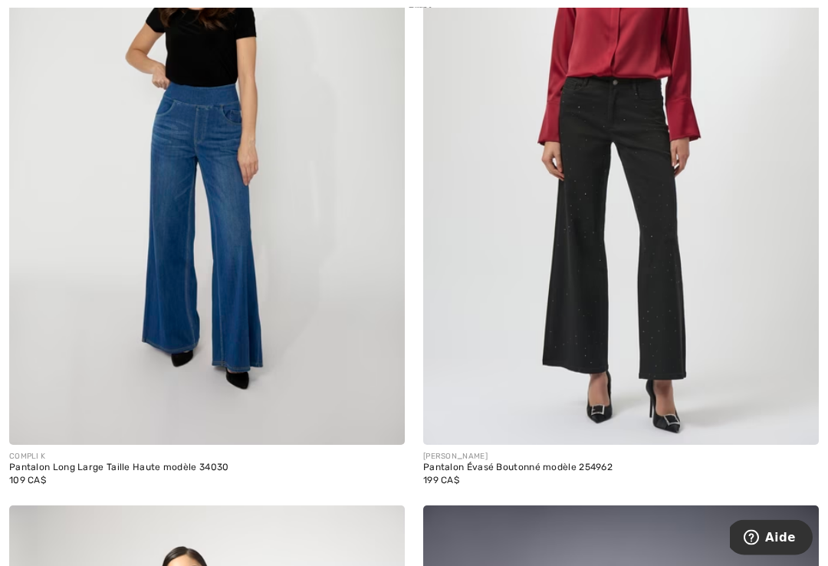
scroll to position [5075, 0]
click at [637, 307] on img at bounding box center [621, 148] width 396 height 594
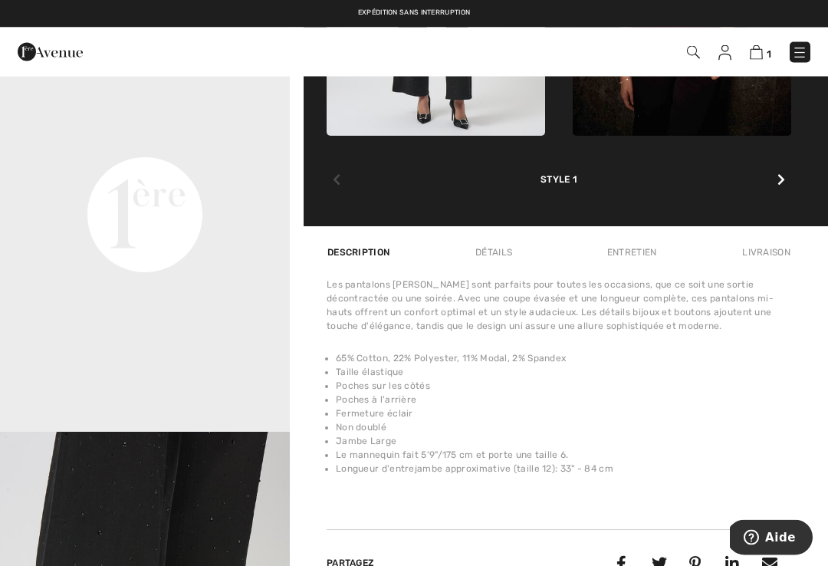
scroll to position [963, 0]
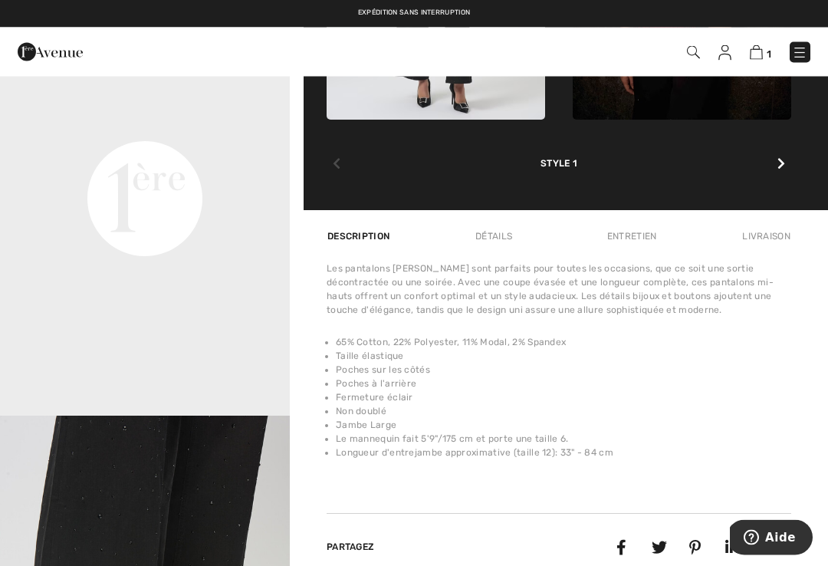
click at [666, 442] on li "Le mannequin fait 5'9"/175 cm et porte une taille 6." at bounding box center [564, 440] width 456 height 14
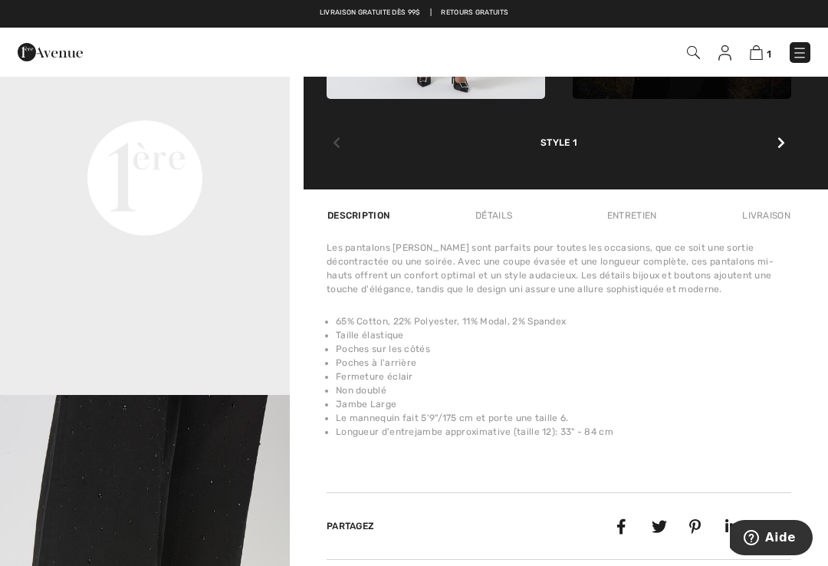
scroll to position [986, 0]
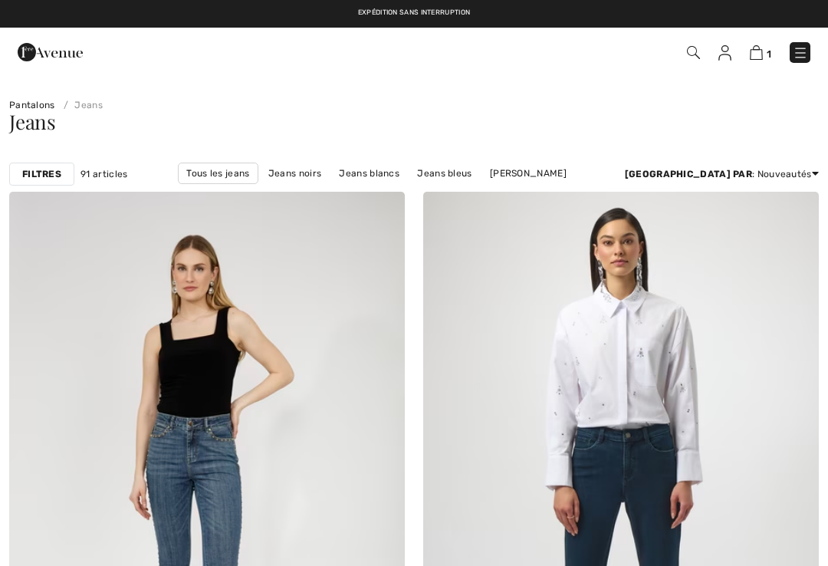
scroll to position [5097, 0]
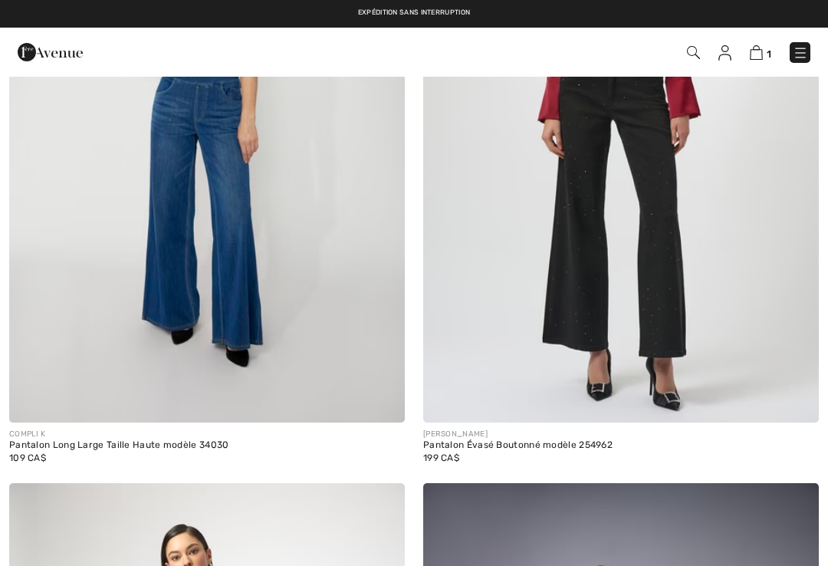
checkbox input "true"
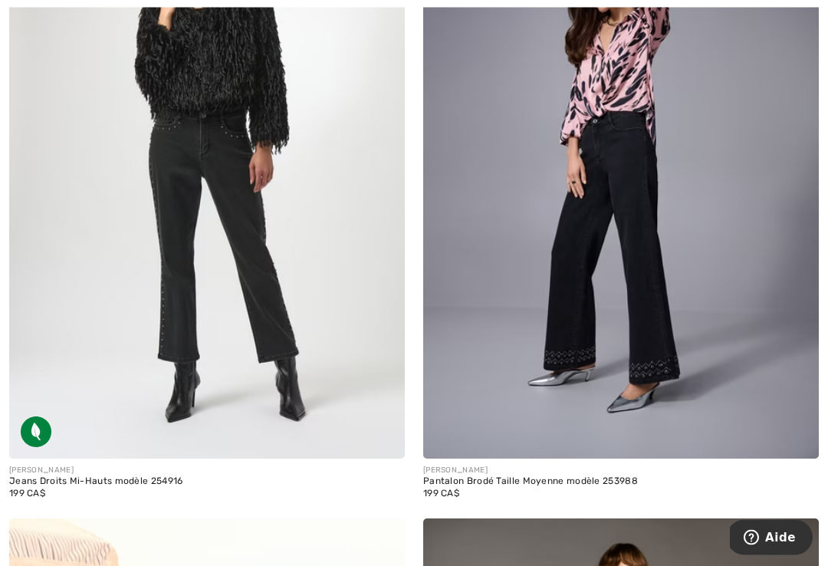
scroll to position [5715, 0]
click at [258, 259] on img at bounding box center [207, 162] width 396 height 594
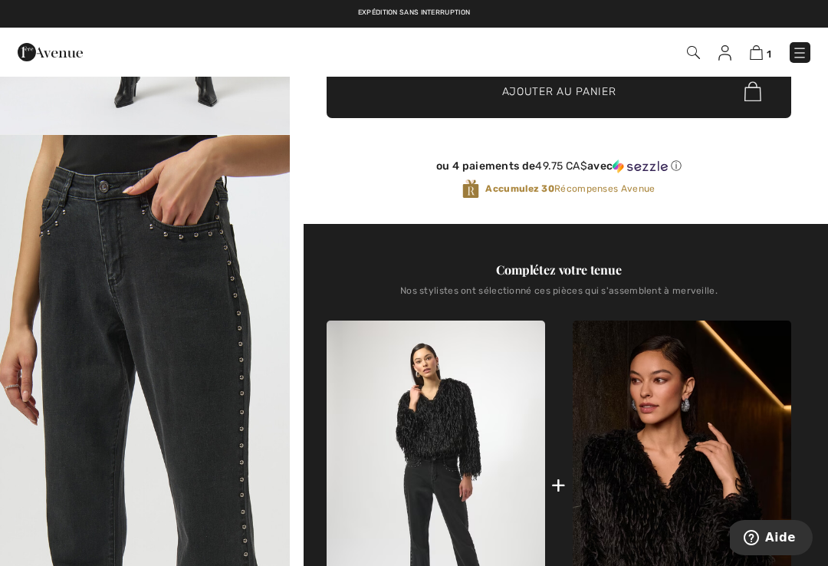
scroll to position [377, 0]
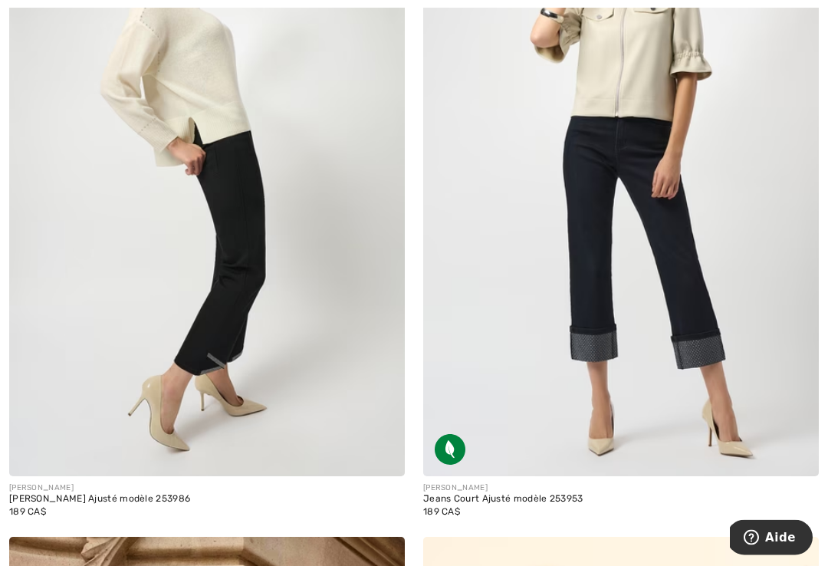
scroll to position [9190, 0]
click at [243, 357] on img at bounding box center [207, 180] width 396 height 594
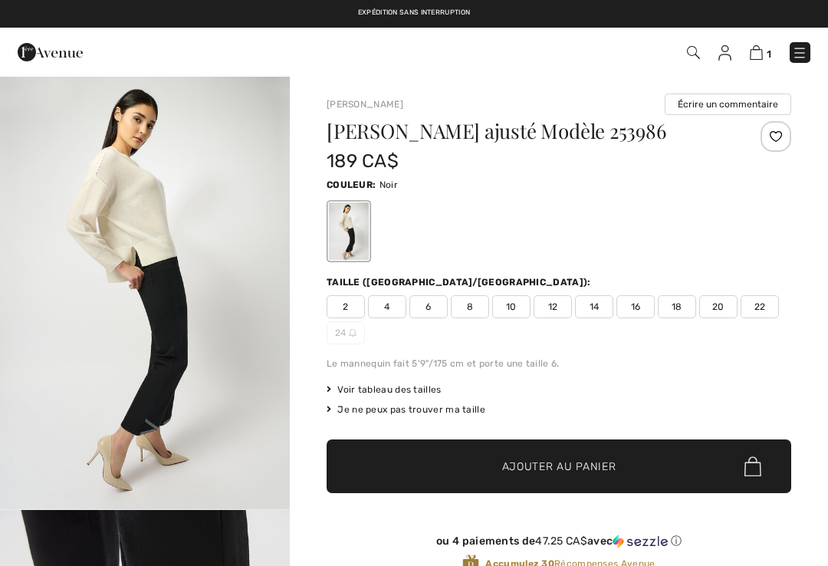
checkbox input "true"
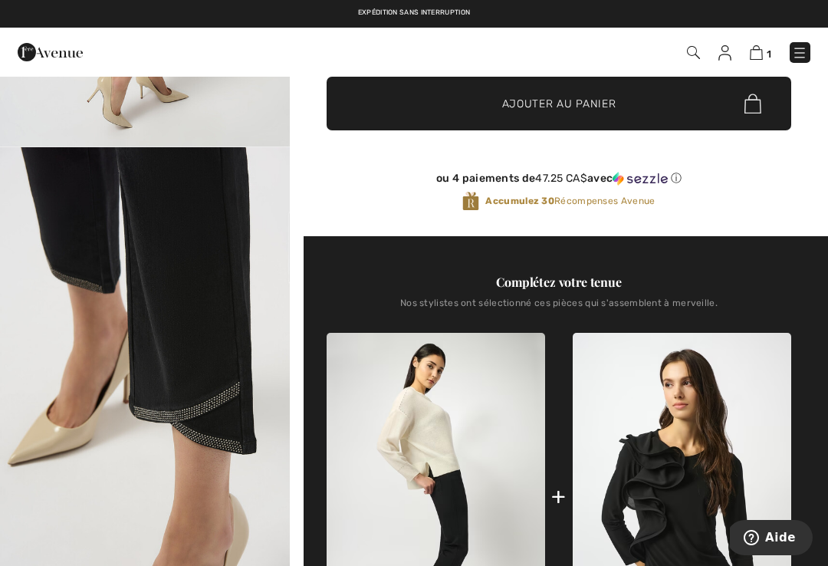
scroll to position [385, 0]
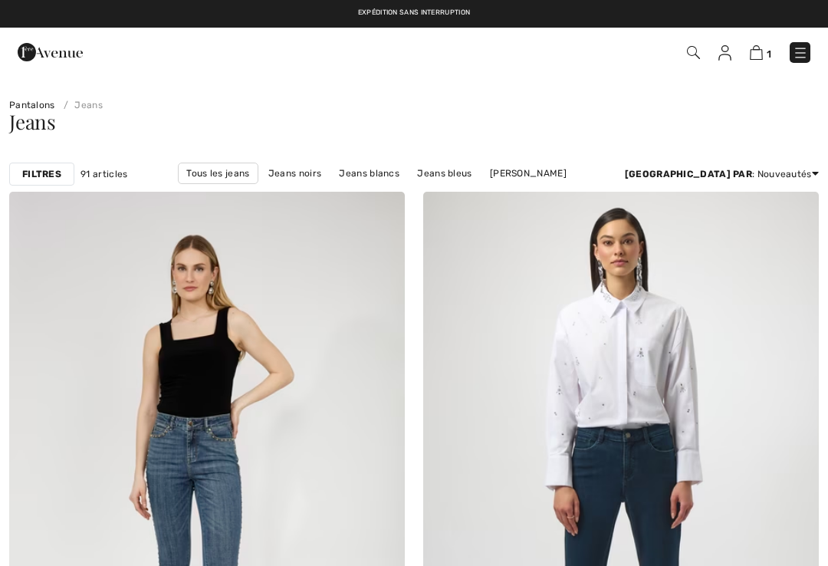
checkbox input "true"
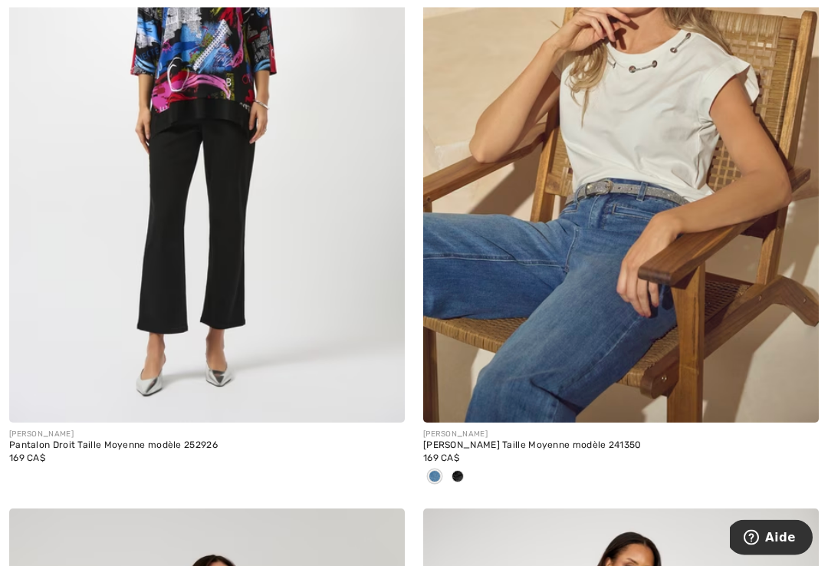
scroll to position [10577, 0]
click at [232, 166] on img at bounding box center [207, 126] width 396 height 594
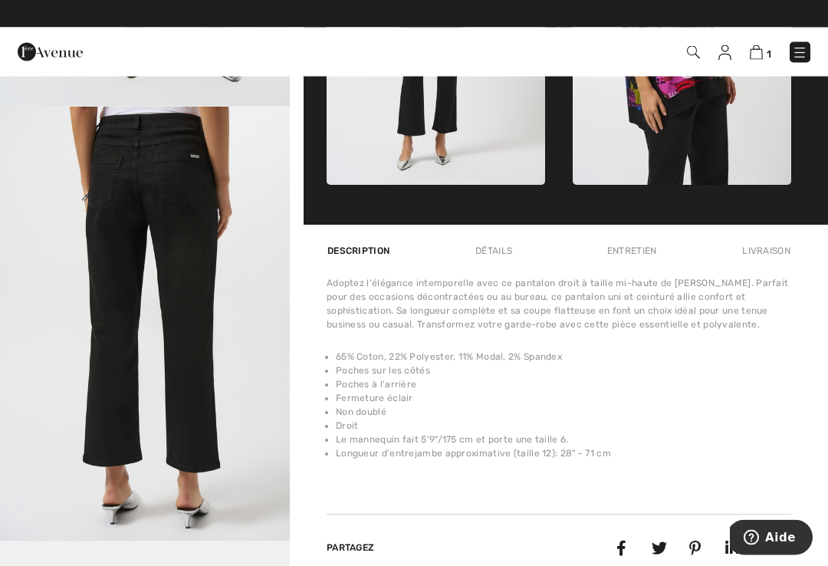
scroll to position [838, 0]
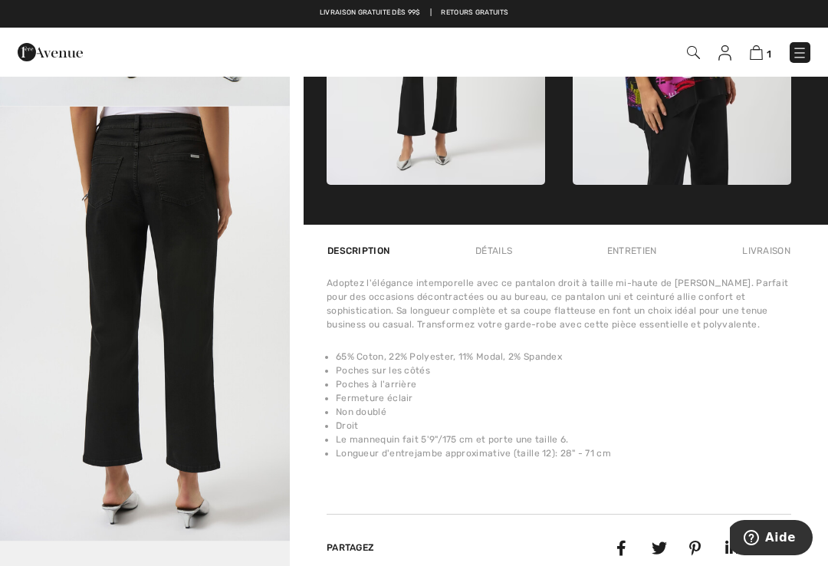
click at [211, 377] on img "3 / 4" at bounding box center [145, 324] width 290 height 434
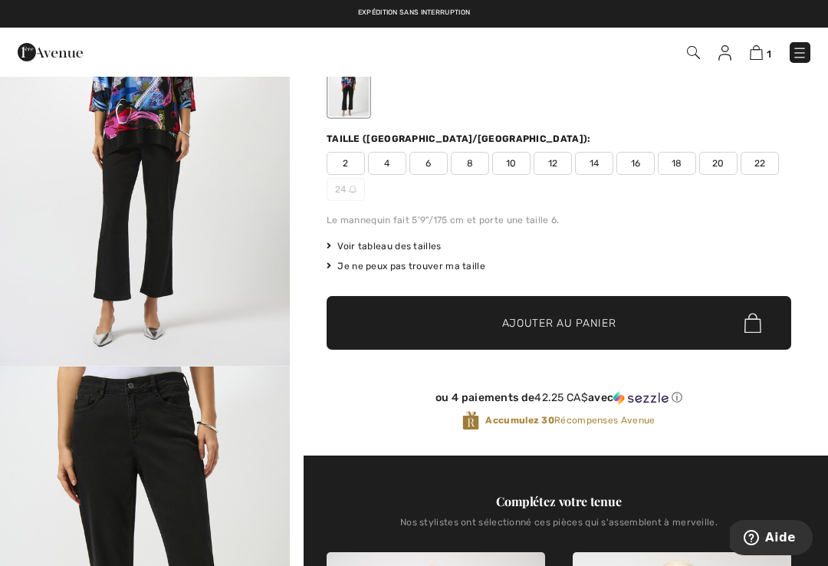
scroll to position [144, 0]
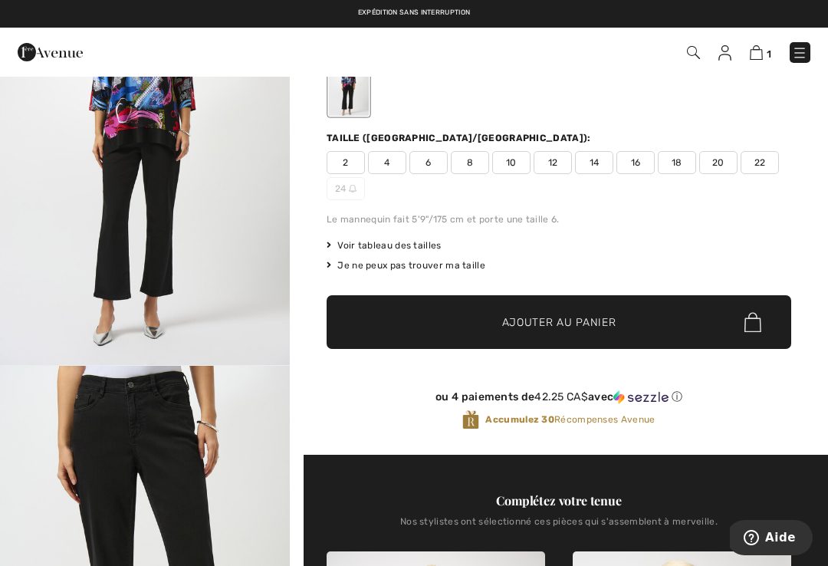
click at [683, 174] on span "18" at bounding box center [677, 162] width 38 height 23
click at [577, 331] on span "Ajouter au panier" at bounding box center [559, 322] width 114 height 16
click at [760, 50] on img at bounding box center [754, 52] width 13 height 15
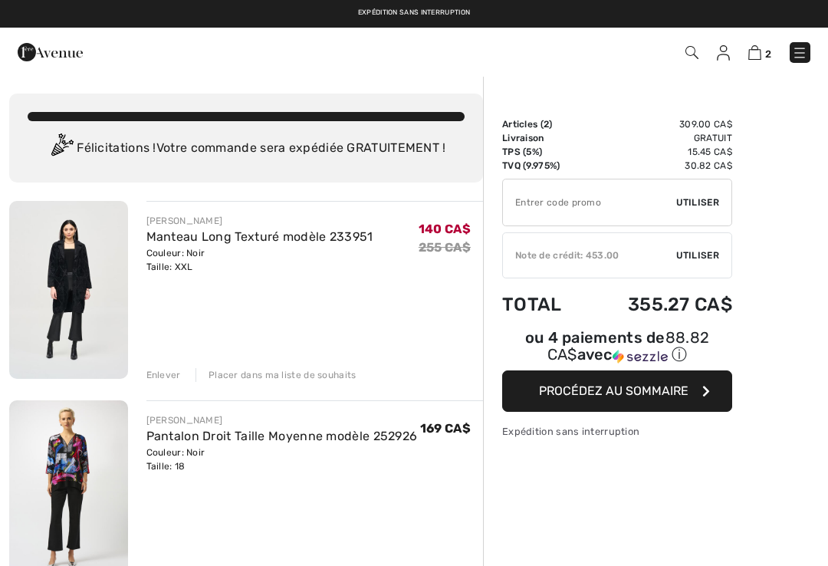
click at [587, 393] on span "Procédez au sommaire" at bounding box center [614, 390] width 150 height 15
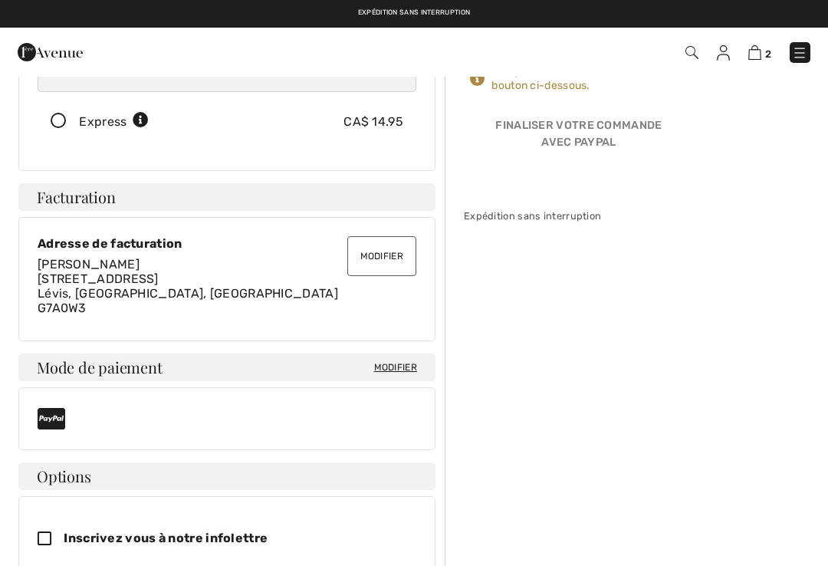
scroll to position [278, 0]
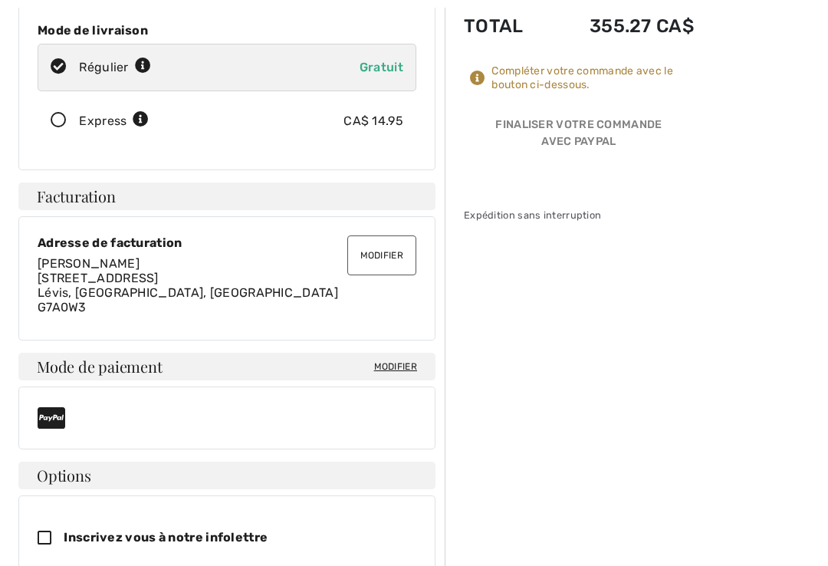
click at [389, 365] on span "Modifier" at bounding box center [395, 367] width 43 height 14
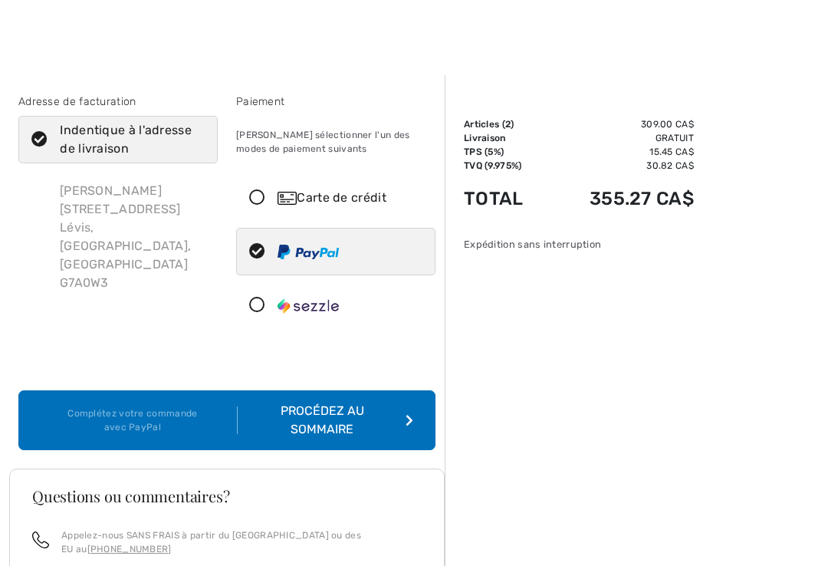
click at [271, 205] on icon at bounding box center [257, 198] width 41 height 16
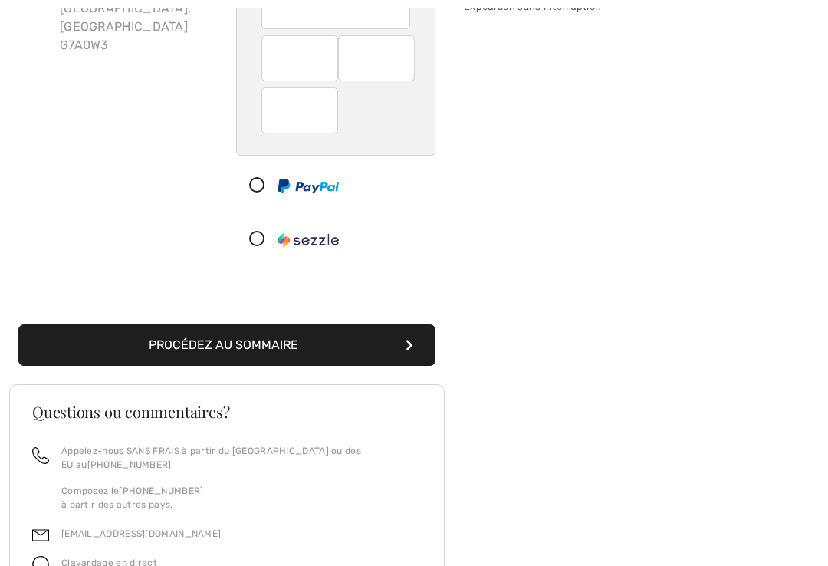
scroll to position [238, 0]
click at [246, 346] on button "Procédez au sommaire" at bounding box center [226, 344] width 417 height 41
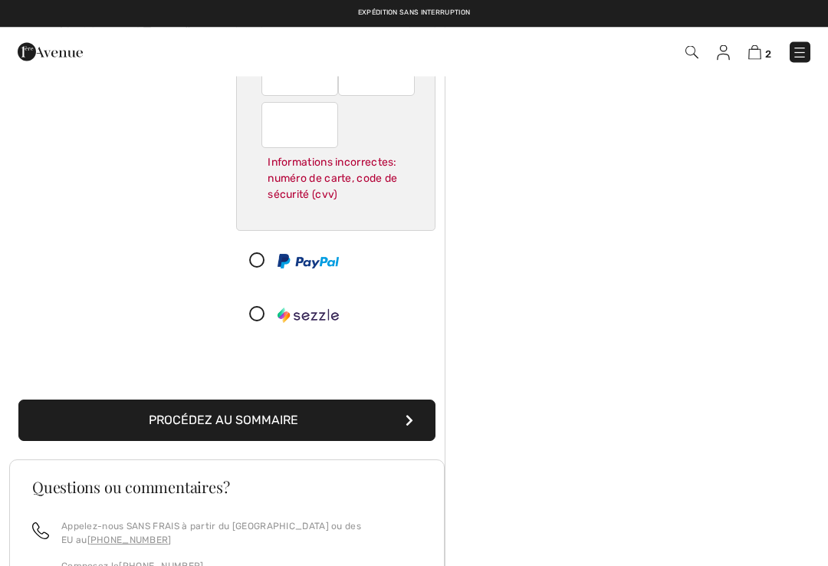
scroll to position [223, 0]
